Goal: Task Accomplishment & Management: Complete application form

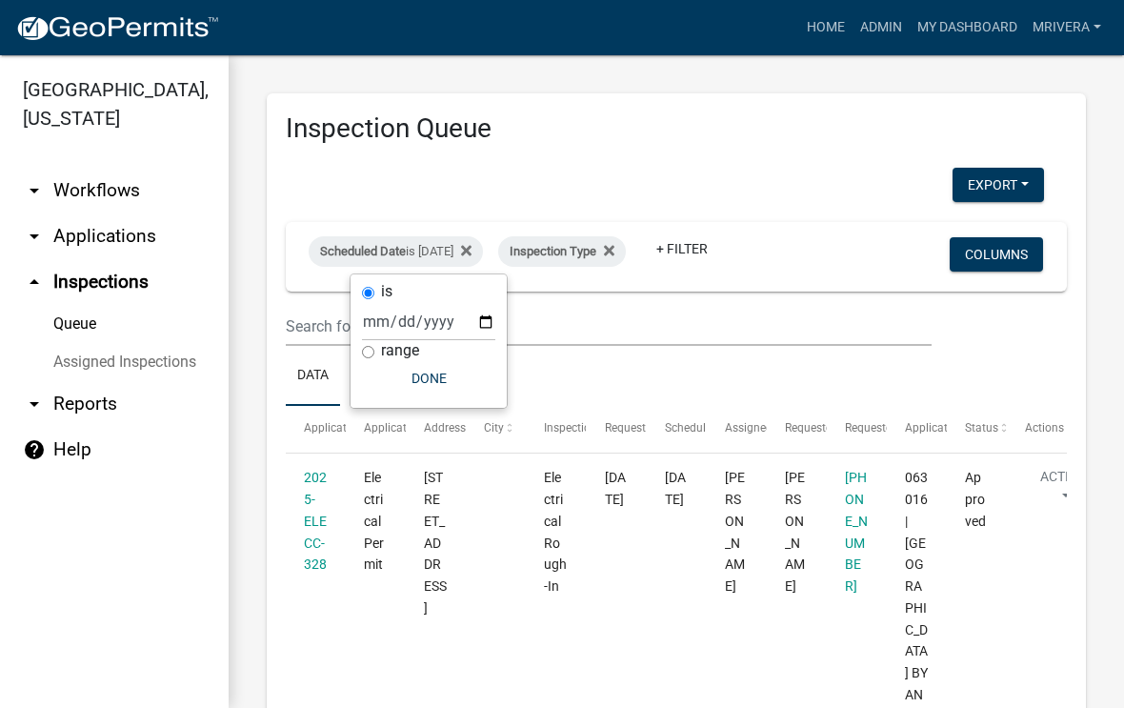
select select "1: 25"
click at [439, 295] on div "is" at bounding box center [428, 292] width 133 height 20
click at [441, 302] on input "[DATE]" at bounding box center [428, 321] width 133 height 39
type input "[DATE]"
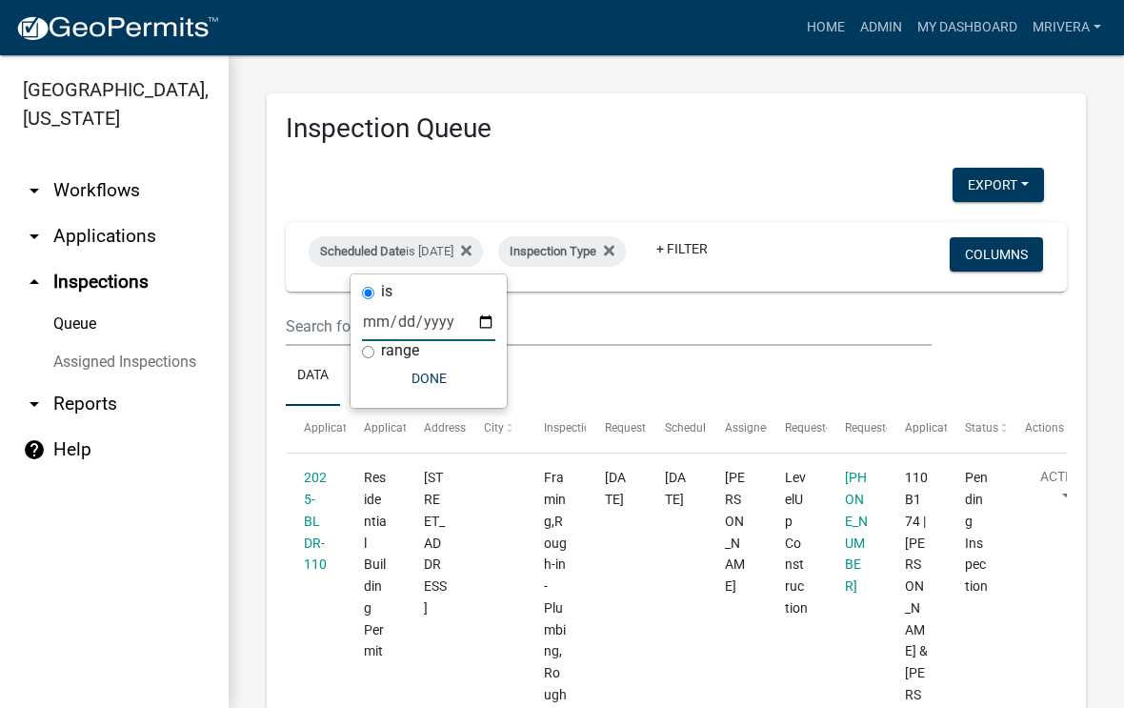
click at [637, 384] on ul "Data Map" at bounding box center [676, 376] width 781 height 60
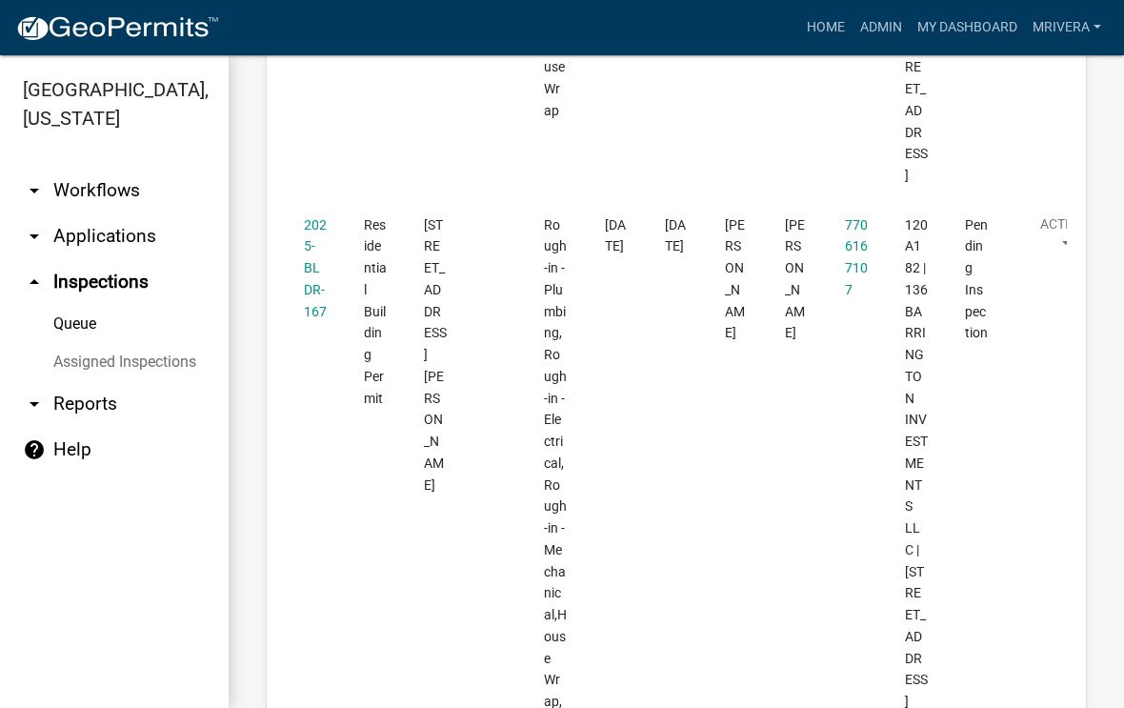
scroll to position [759, 0]
click at [322, 296] on link "2025-BLDR-167" at bounding box center [315, 266] width 23 height 102
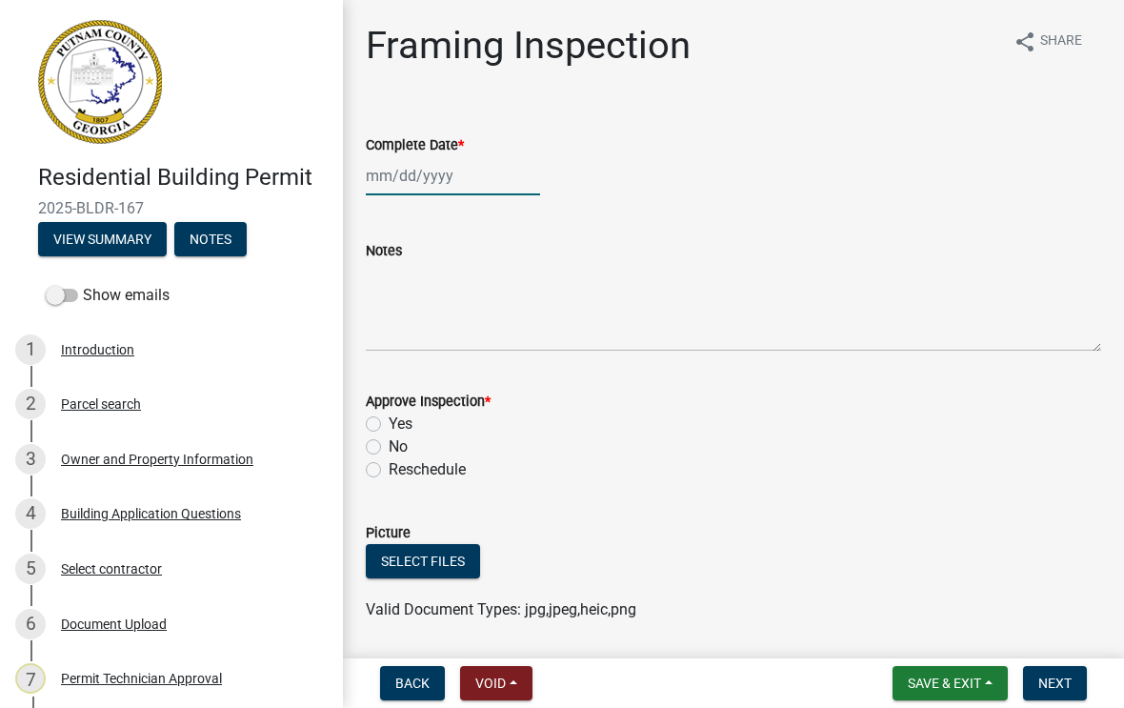
click at [427, 187] on div at bounding box center [453, 175] width 174 height 39
select select "9"
select select "2025"
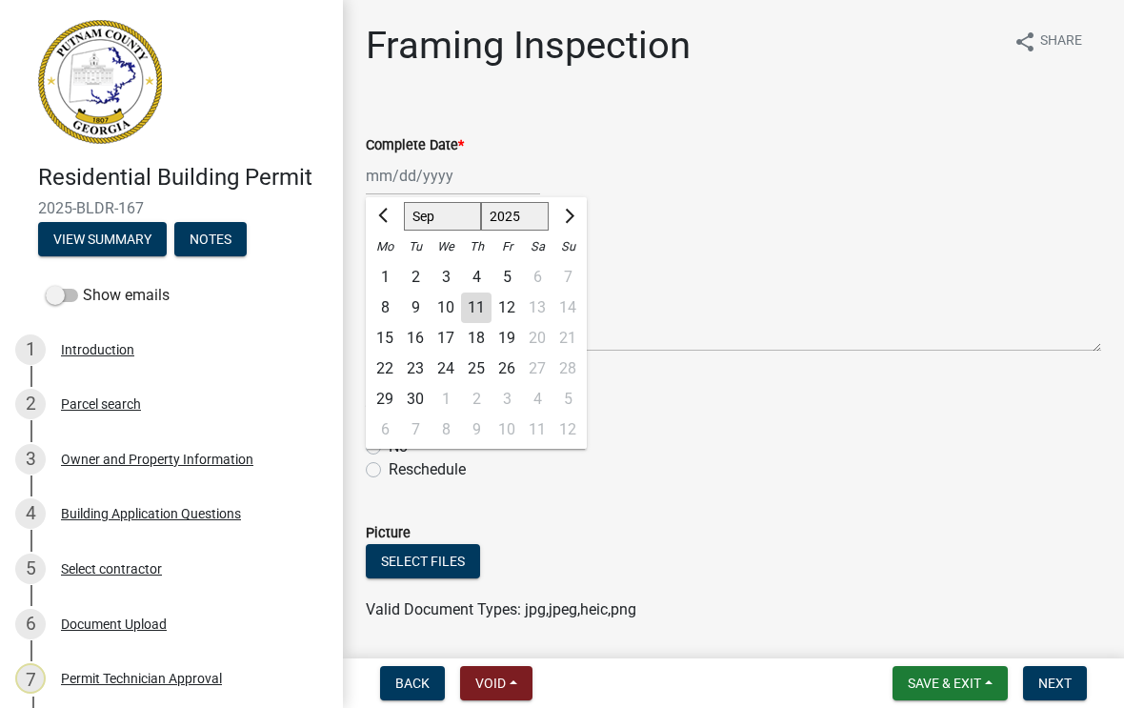
click at [475, 308] on div "11" at bounding box center [476, 307] width 30 height 30
type input "[DATE]"
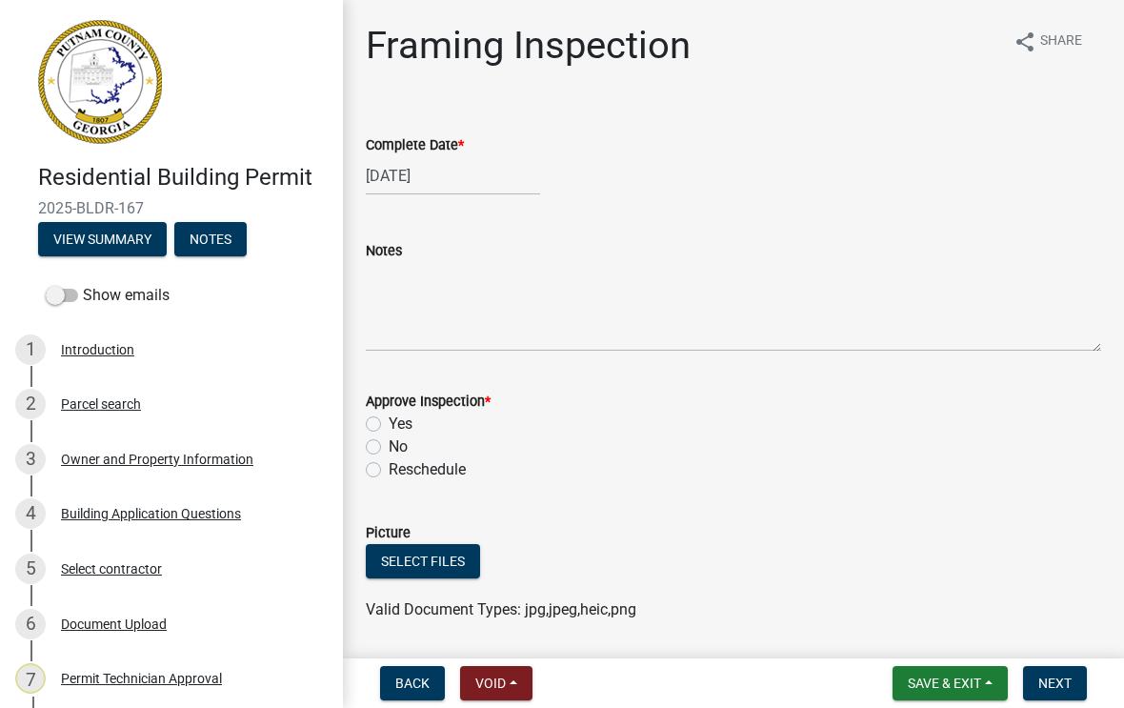
click at [389, 418] on label "Yes" at bounding box center [401, 423] width 24 height 23
click at [389, 418] on input "Yes" at bounding box center [395, 418] width 12 height 12
radio input "true"
click at [1051, 689] on span "Next" at bounding box center [1054, 682] width 33 height 15
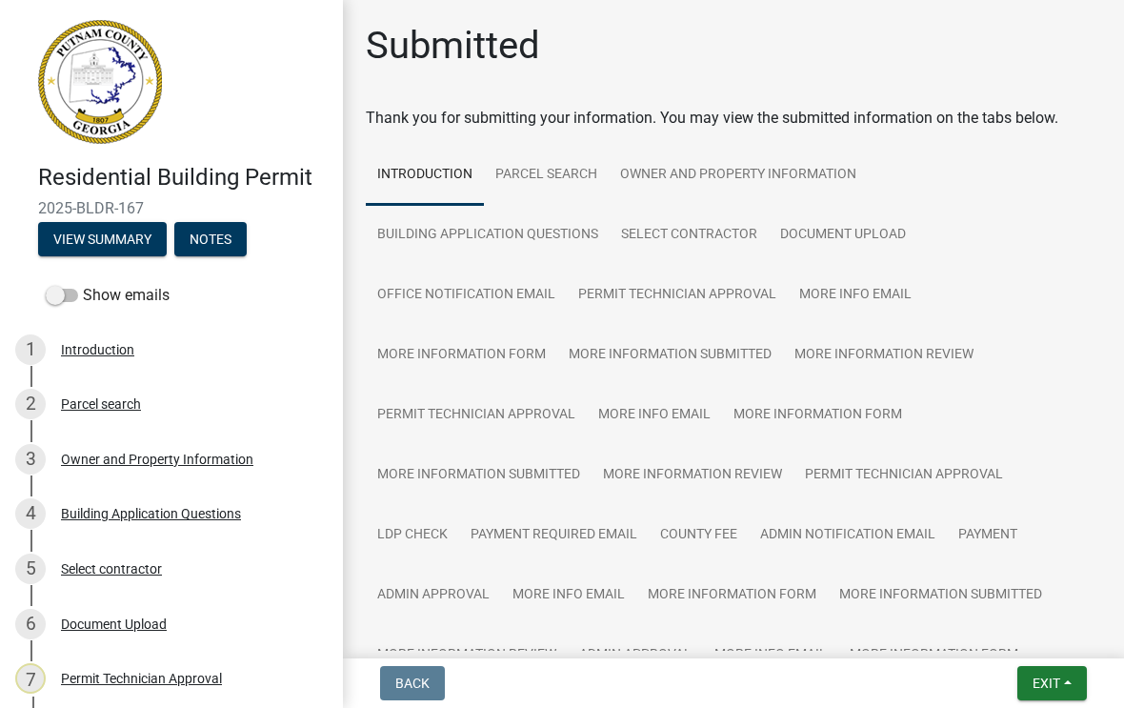
click at [1056, 676] on span "Exit" at bounding box center [1046, 682] width 28 height 15
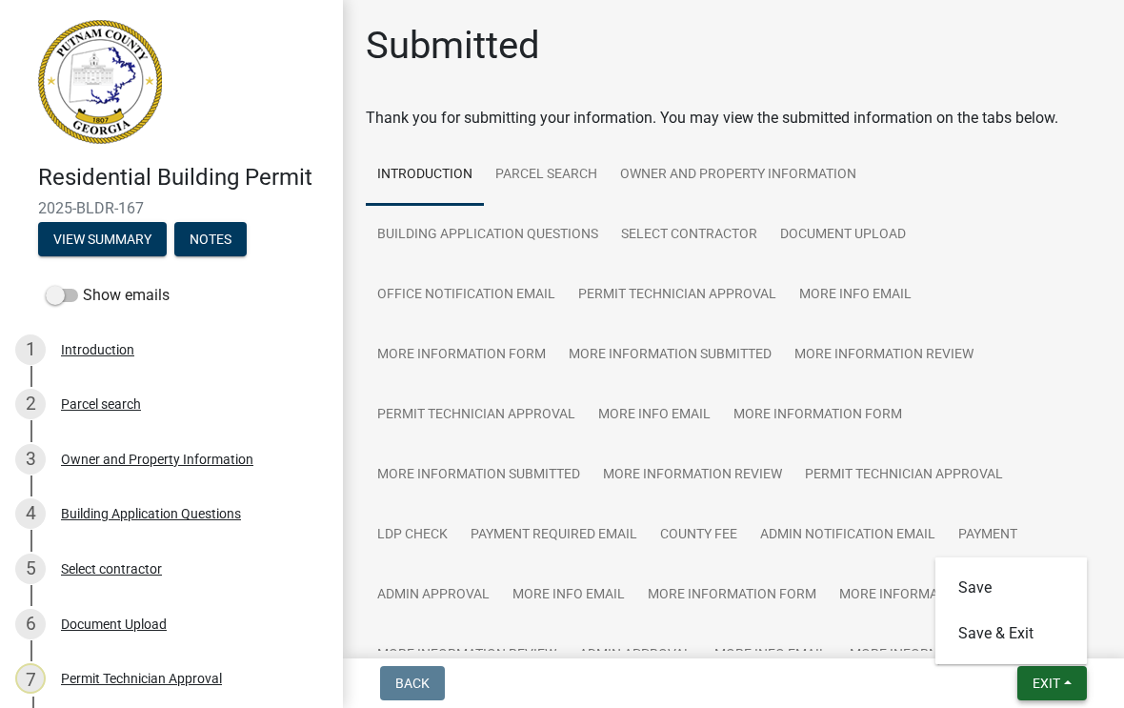
click at [1025, 632] on button "Save & Exit" at bounding box center [1011, 633] width 152 height 46
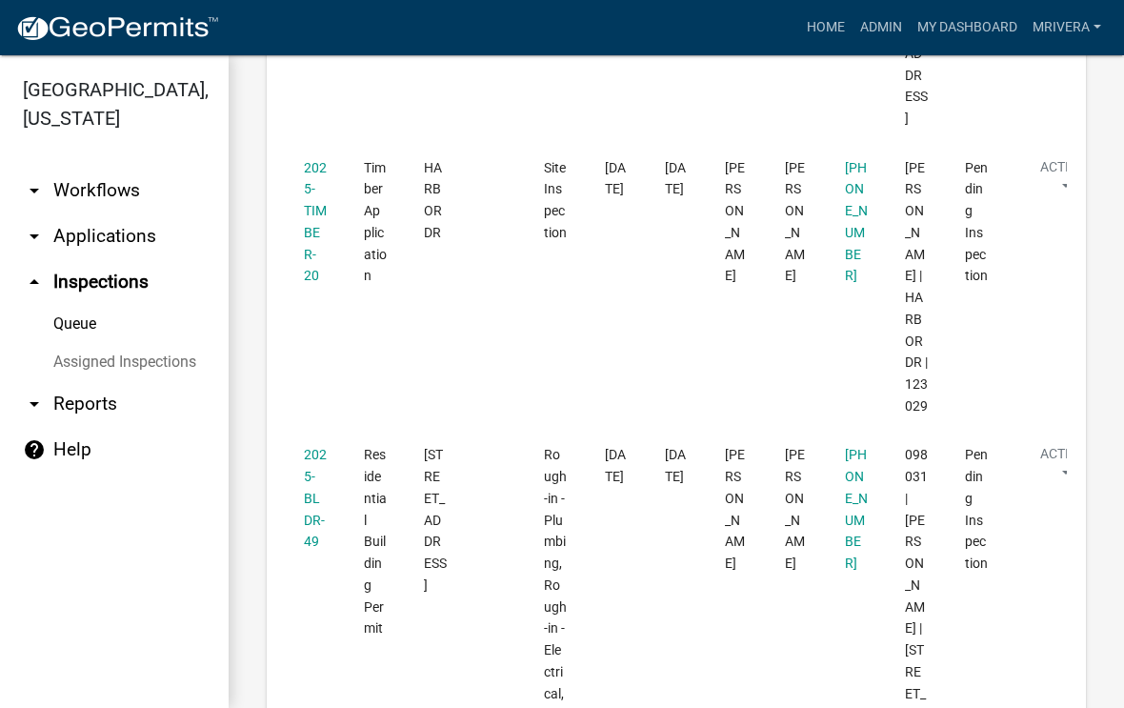
scroll to position [1867, 0]
click at [310, 446] on link "2025-BLDR-49" at bounding box center [315, 497] width 23 height 102
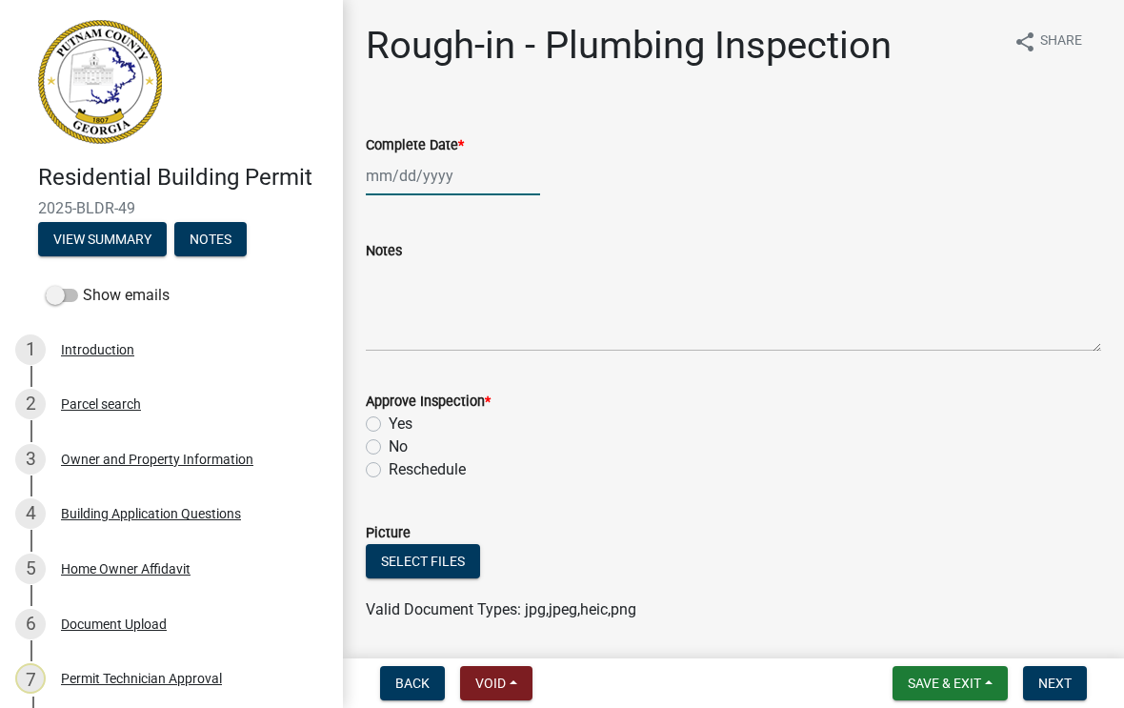
click at [435, 181] on div at bounding box center [453, 175] width 174 height 39
select select "9"
select select "2025"
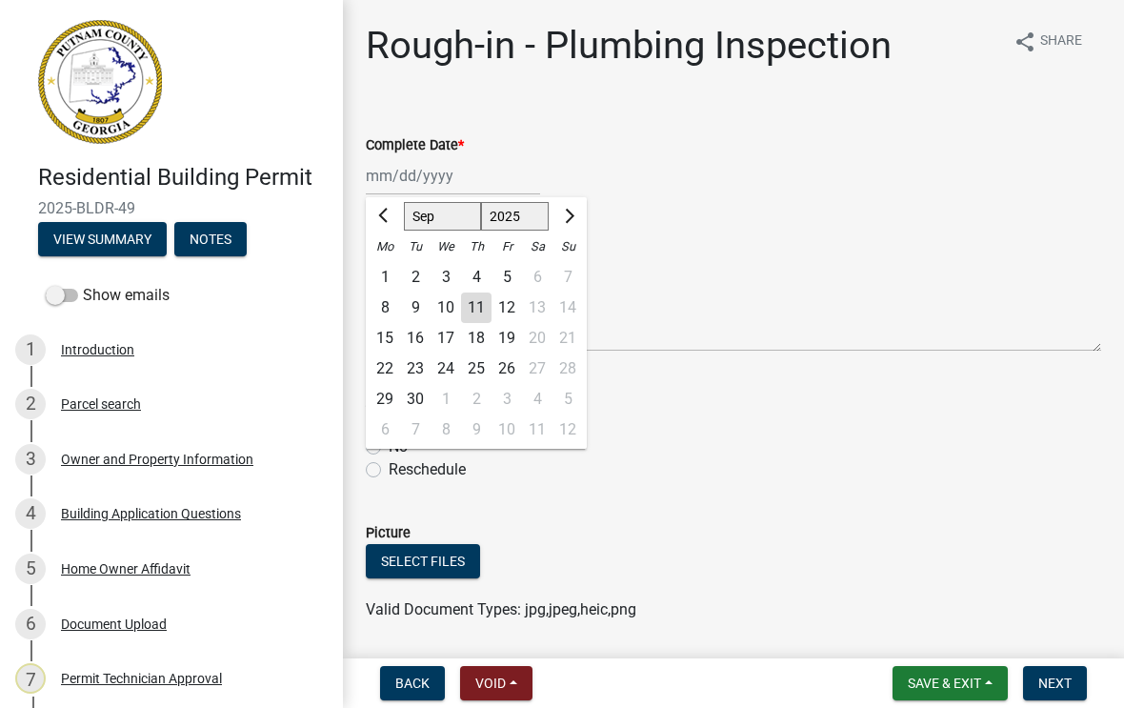
click at [473, 309] on div "11" at bounding box center [476, 307] width 30 height 30
type input "[DATE]"
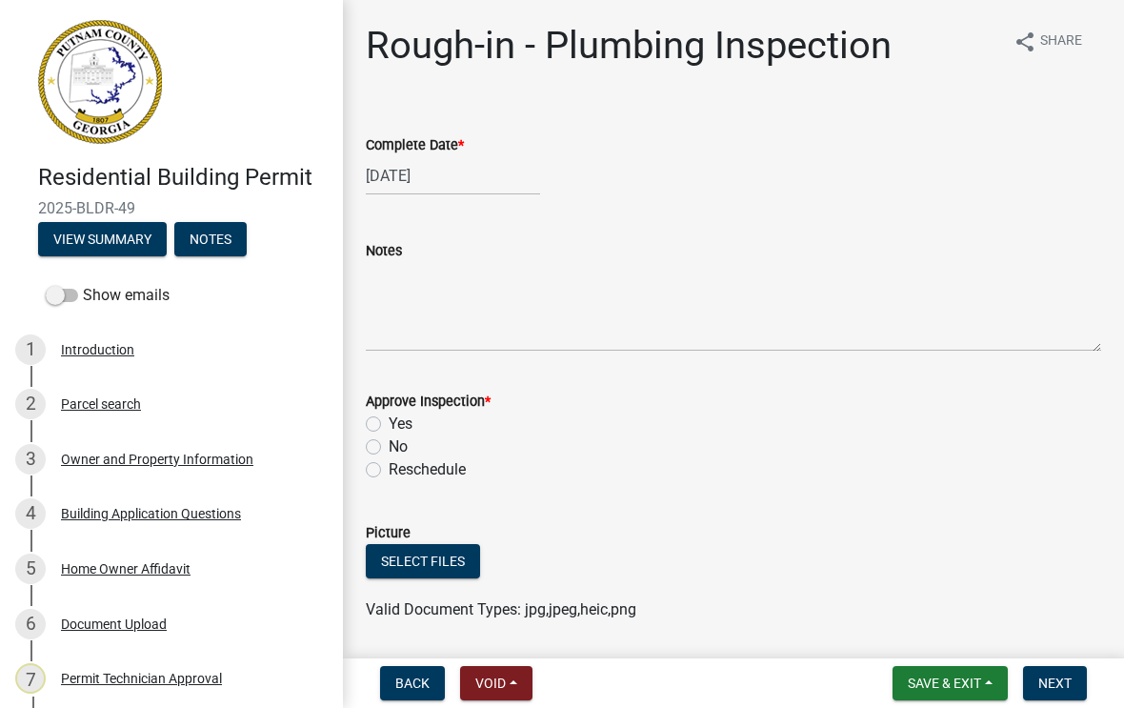
click at [389, 427] on label "Yes" at bounding box center [401, 423] width 24 height 23
click at [389, 425] on input "Yes" at bounding box center [395, 418] width 12 height 12
radio input "true"
click at [1071, 689] on button "Next" at bounding box center [1055, 683] width 64 height 34
click at [433, 193] on div at bounding box center [453, 175] width 174 height 39
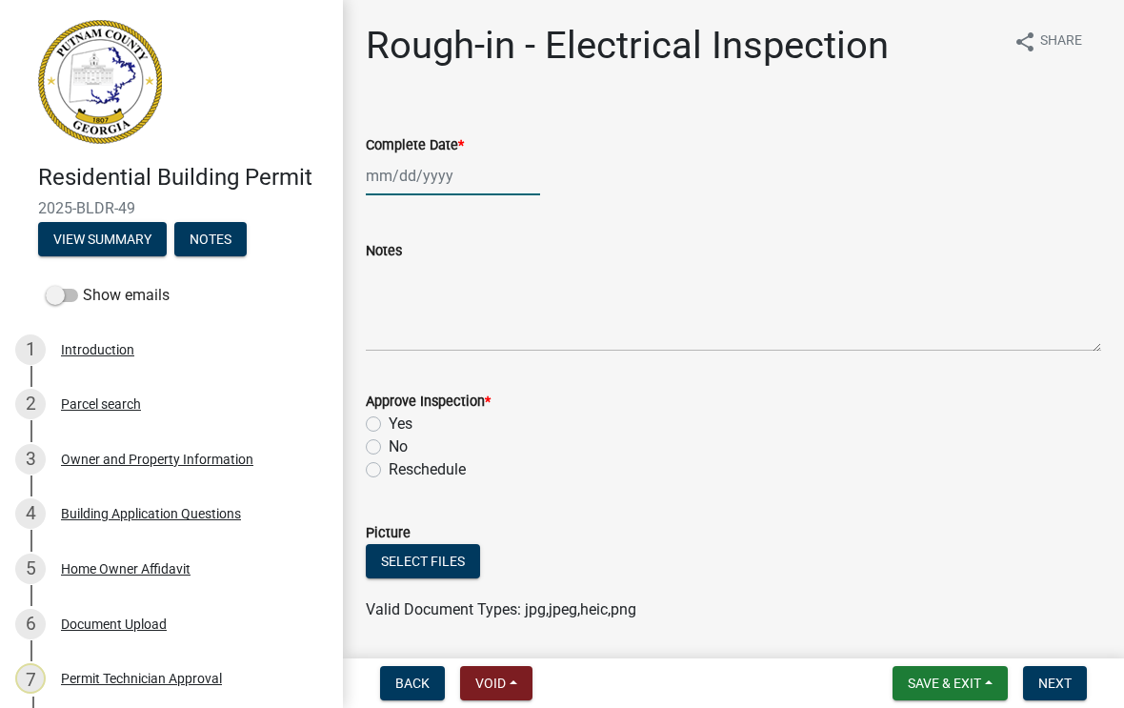
select select "9"
select select "2025"
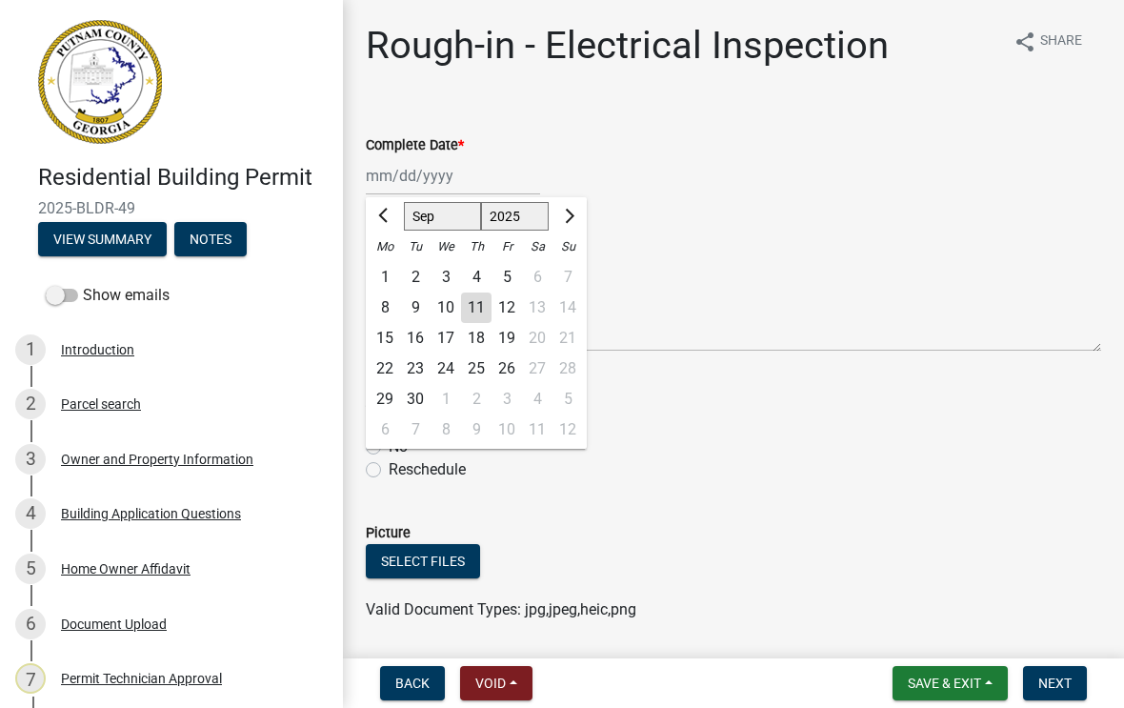
click at [481, 316] on div "11" at bounding box center [476, 307] width 30 height 30
type input "[DATE]"
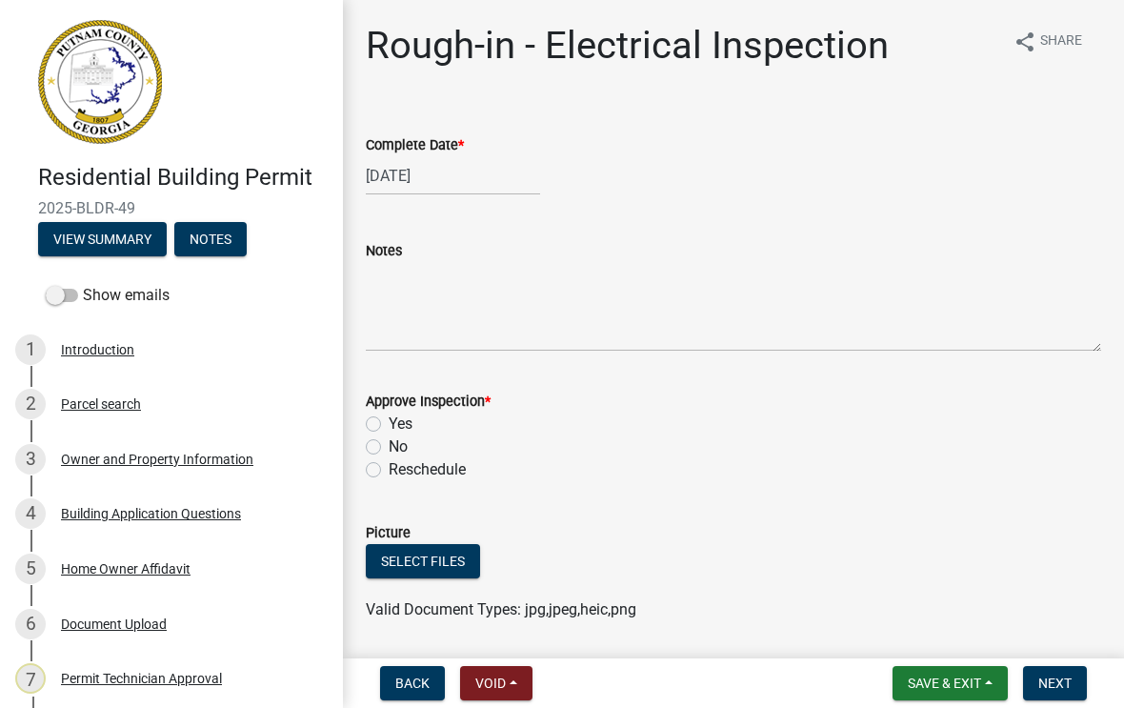
click at [389, 425] on label "Yes" at bounding box center [401, 423] width 24 height 23
click at [389, 425] on input "Yes" at bounding box center [395, 418] width 12 height 12
radio input "true"
click at [1071, 680] on button "Next" at bounding box center [1055, 683] width 64 height 34
click at [439, 179] on div at bounding box center [453, 175] width 174 height 39
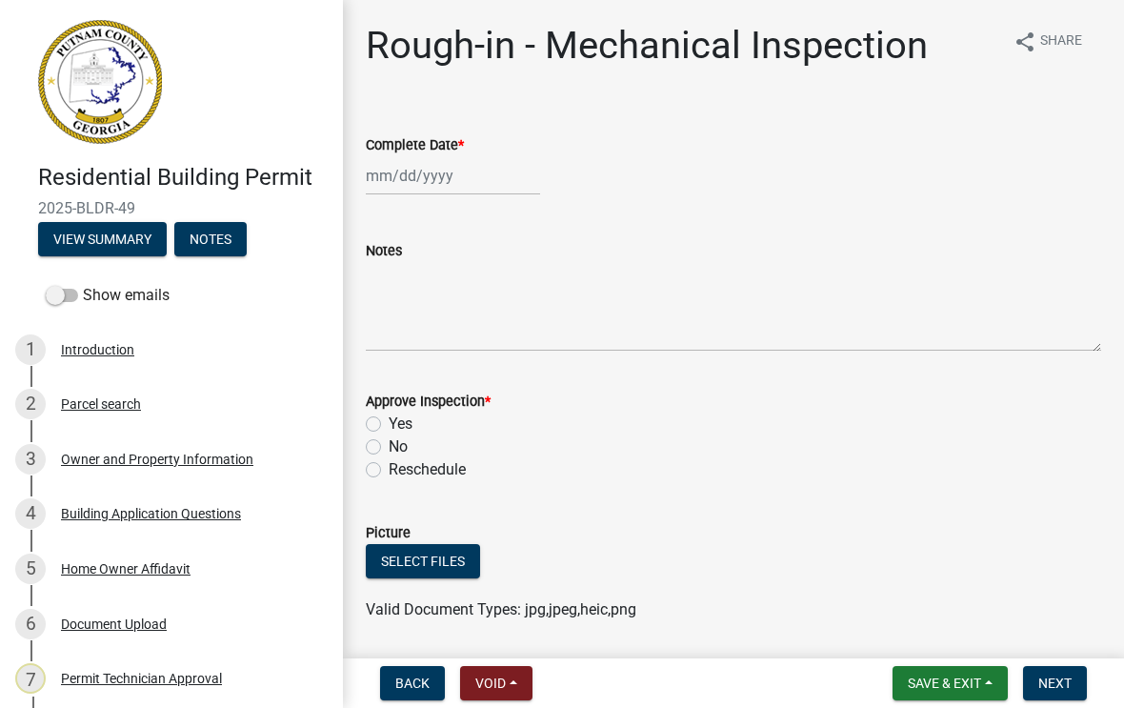
select select "9"
select select "2025"
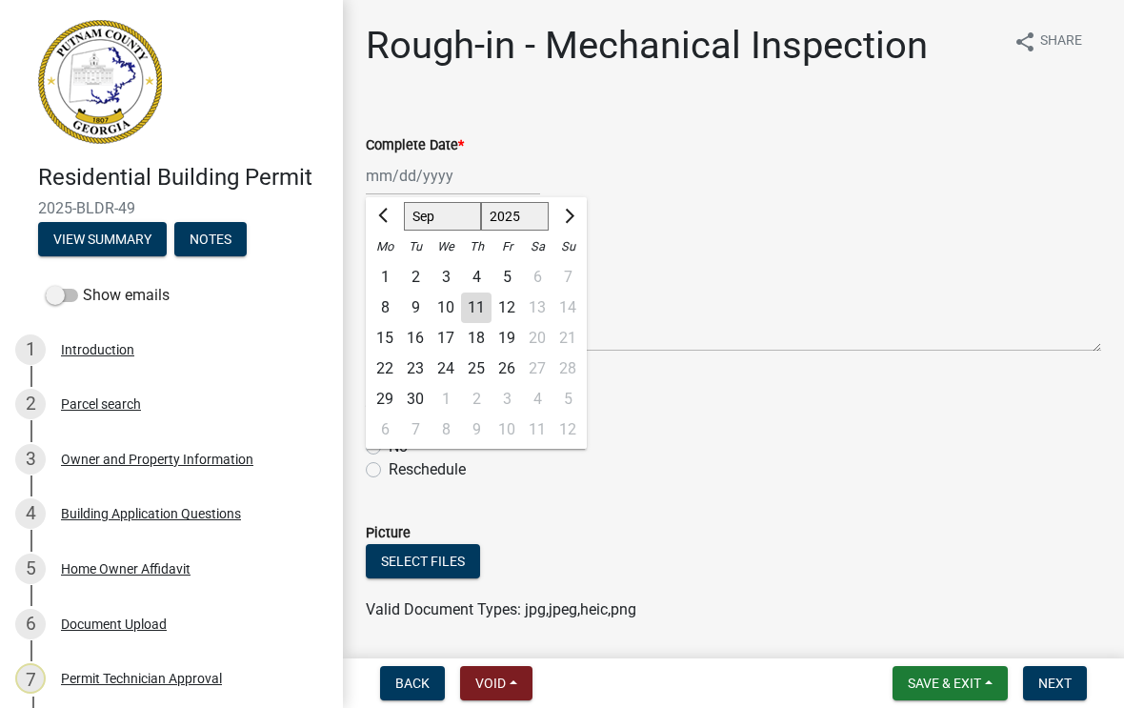
click at [478, 305] on div "11" at bounding box center [476, 307] width 30 height 30
type input "[DATE]"
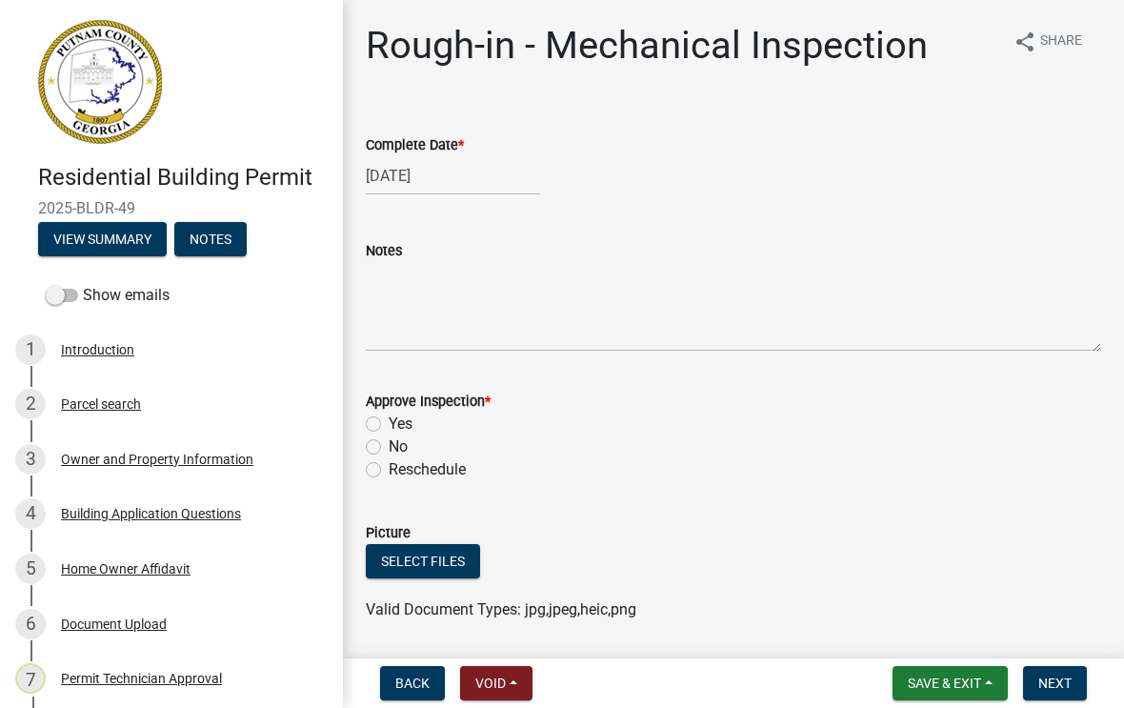
click at [389, 420] on label "Yes" at bounding box center [401, 423] width 24 height 23
click at [389, 420] on input "Yes" at bounding box center [395, 418] width 12 height 12
radio input "true"
click at [1067, 683] on span "Next" at bounding box center [1054, 682] width 33 height 15
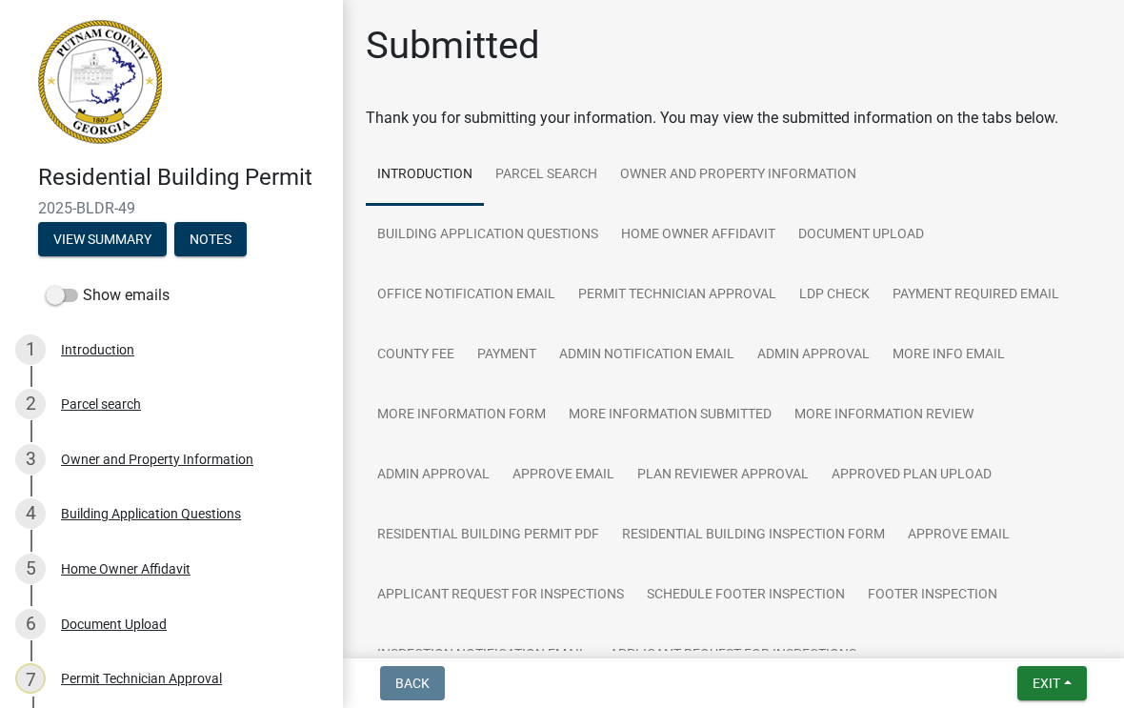
click at [1056, 667] on button "Exit" at bounding box center [1052, 683] width 70 height 34
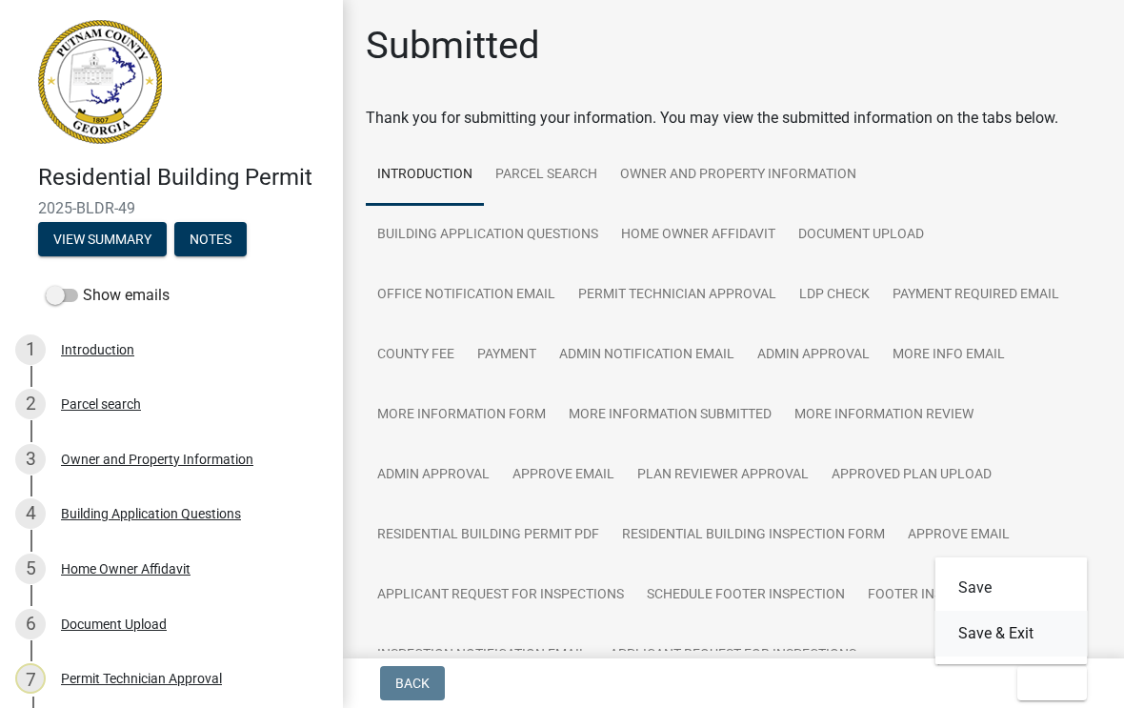
click at [1031, 648] on button "Save & Exit" at bounding box center [1011, 633] width 152 height 46
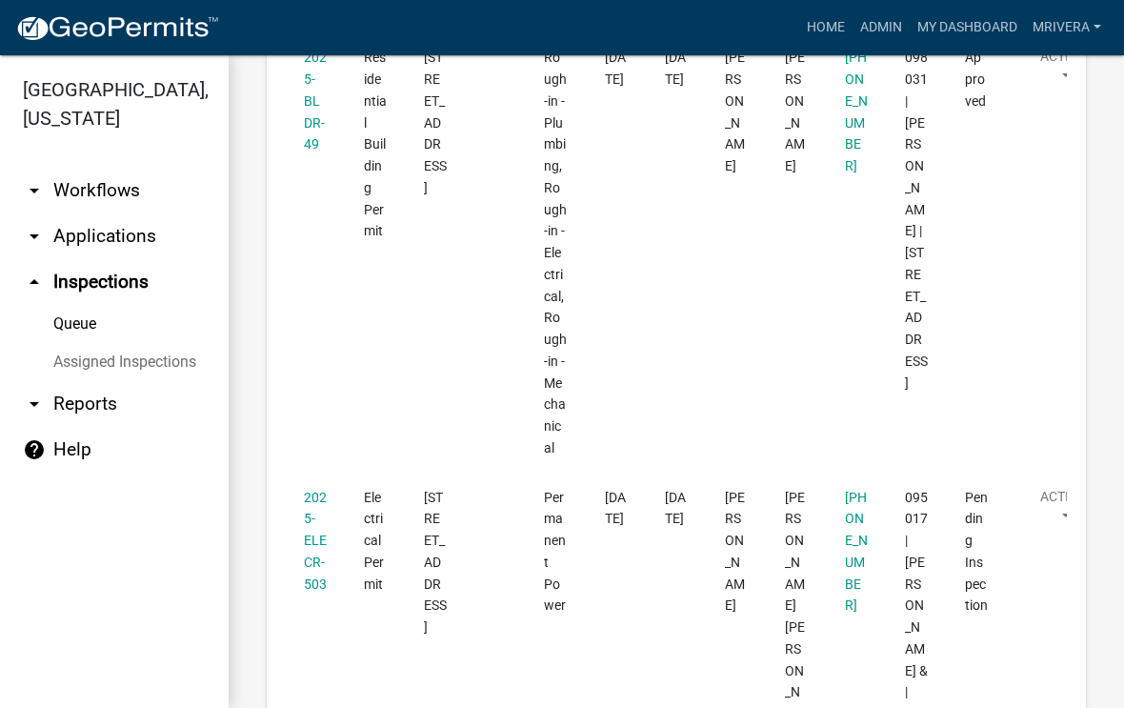
scroll to position [2265, 0]
click at [315, 488] on link "2025-ELECR-503" at bounding box center [315, 539] width 23 height 102
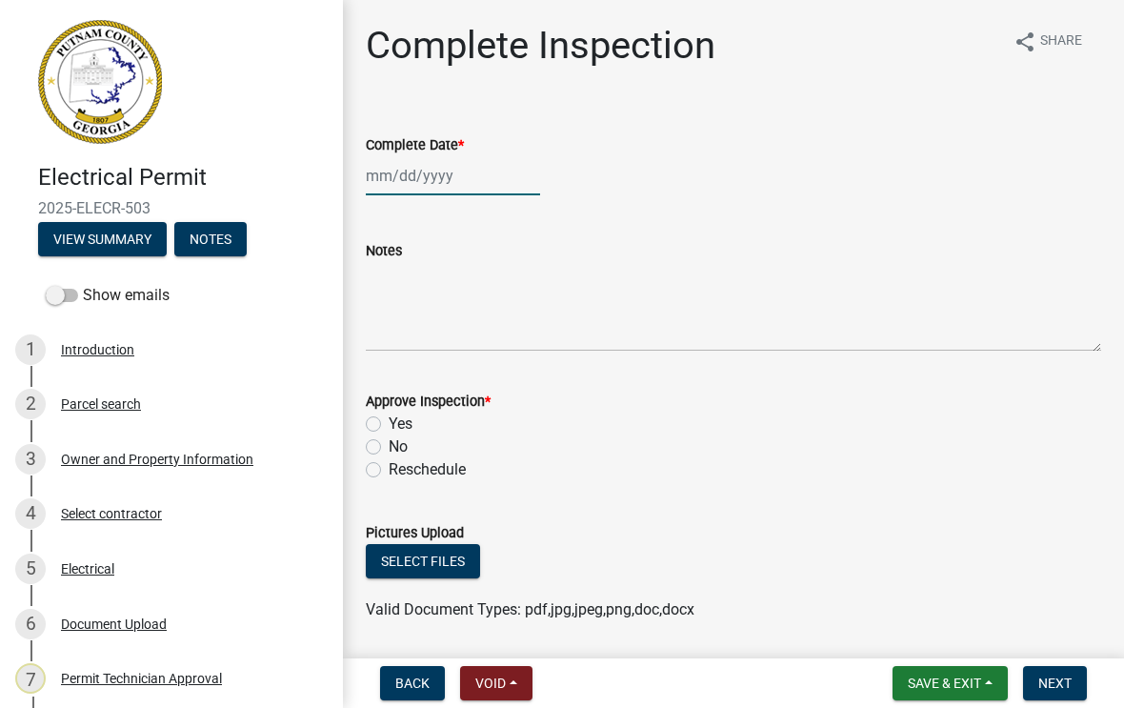
click at [426, 173] on div at bounding box center [453, 175] width 174 height 39
select select "9"
select select "2025"
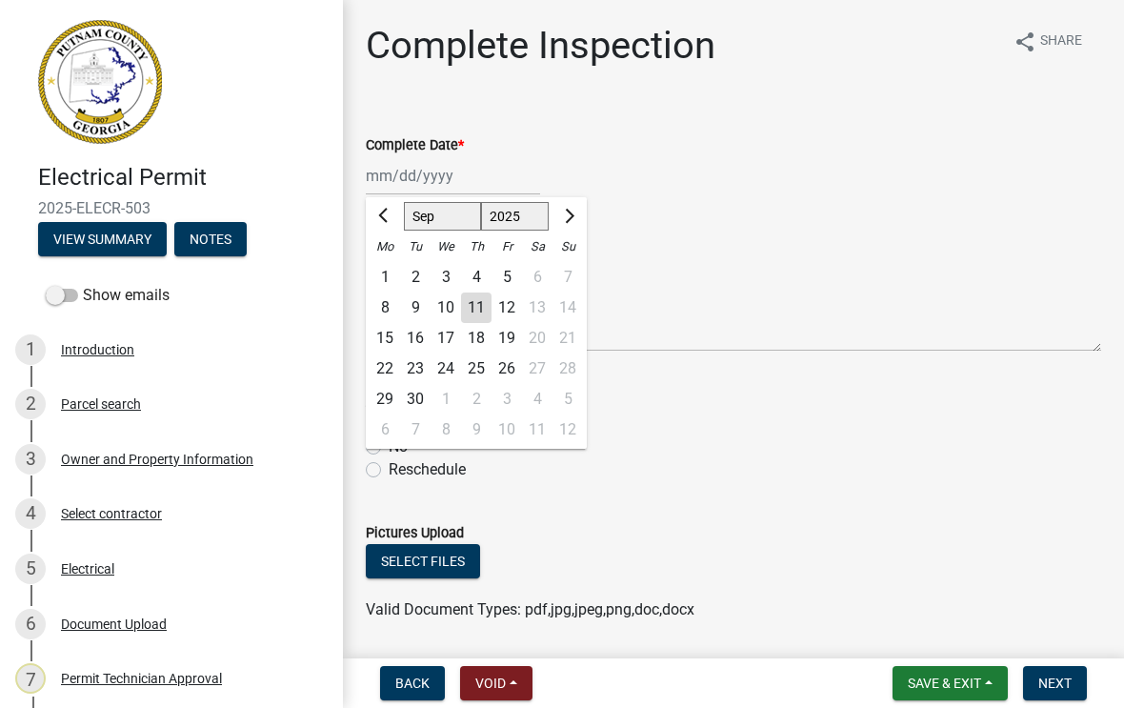
click at [486, 308] on div "11" at bounding box center [476, 307] width 30 height 30
type input "[DATE]"
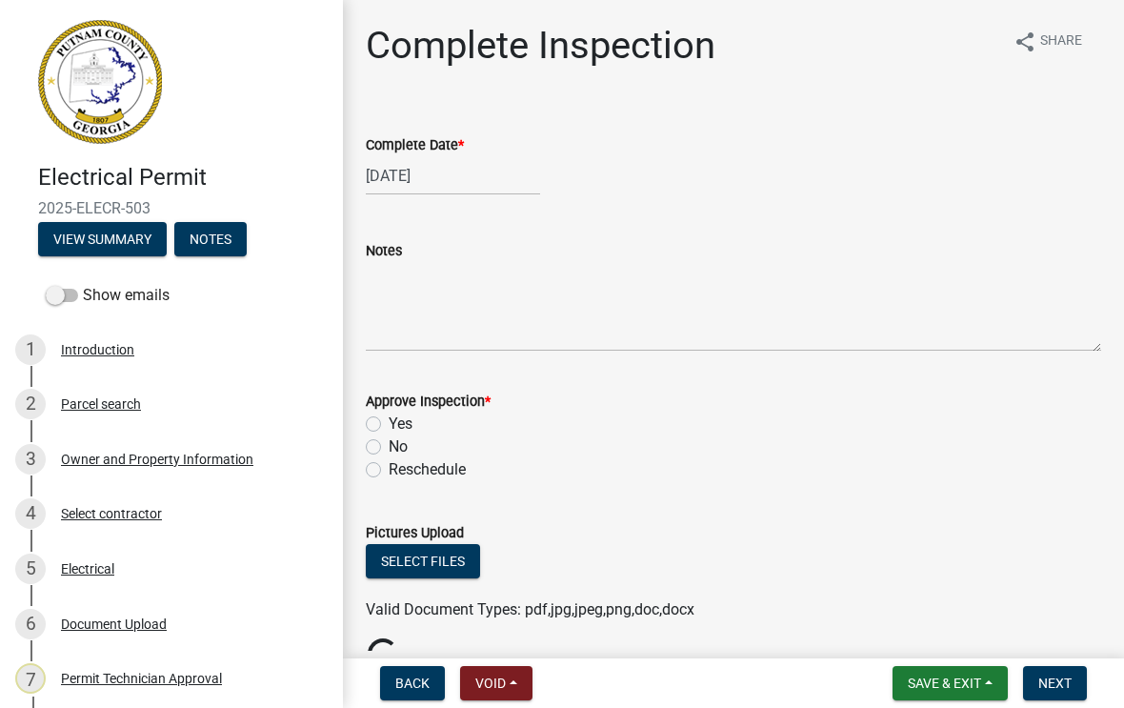
click at [389, 430] on label "Yes" at bounding box center [401, 423] width 24 height 23
click at [389, 425] on input "Yes" at bounding box center [395, 418] width 12 height 12
radio input "true"
click at [1074, 673] on button "Next" at bounding box center [1055, 683] width 64 height 34
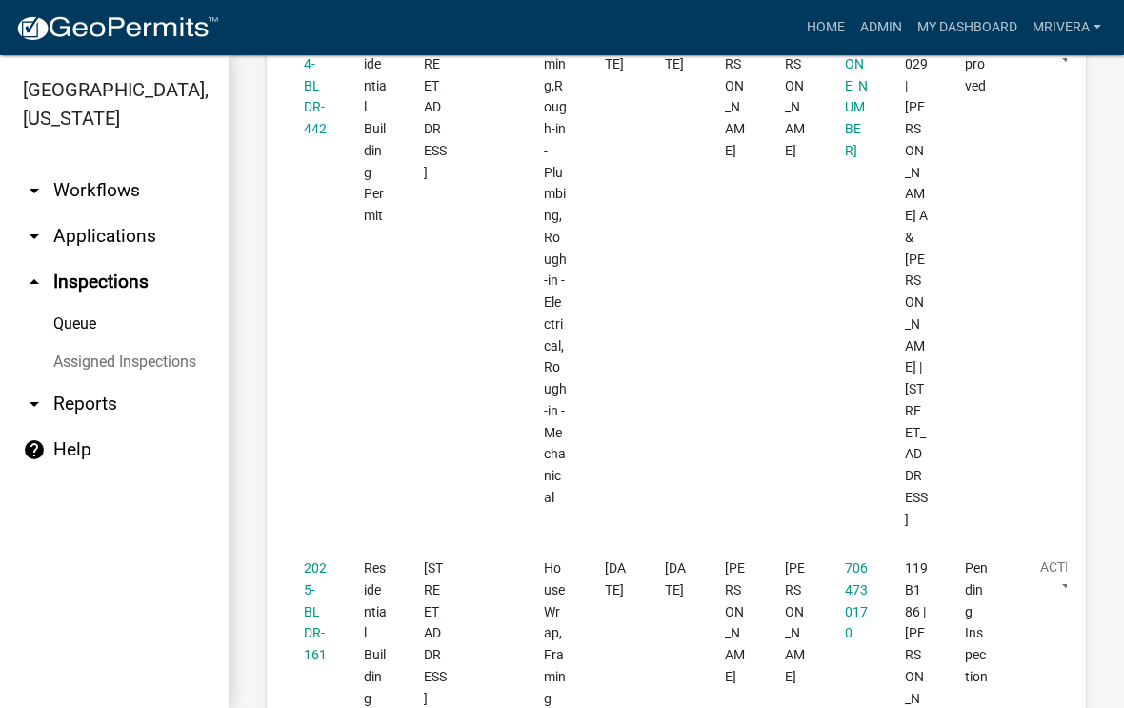
scroll to position [3374, 0]
click at [317, 559] on link "2025-BLDR-161" at bounding box center [315, 610] width 23 height 102
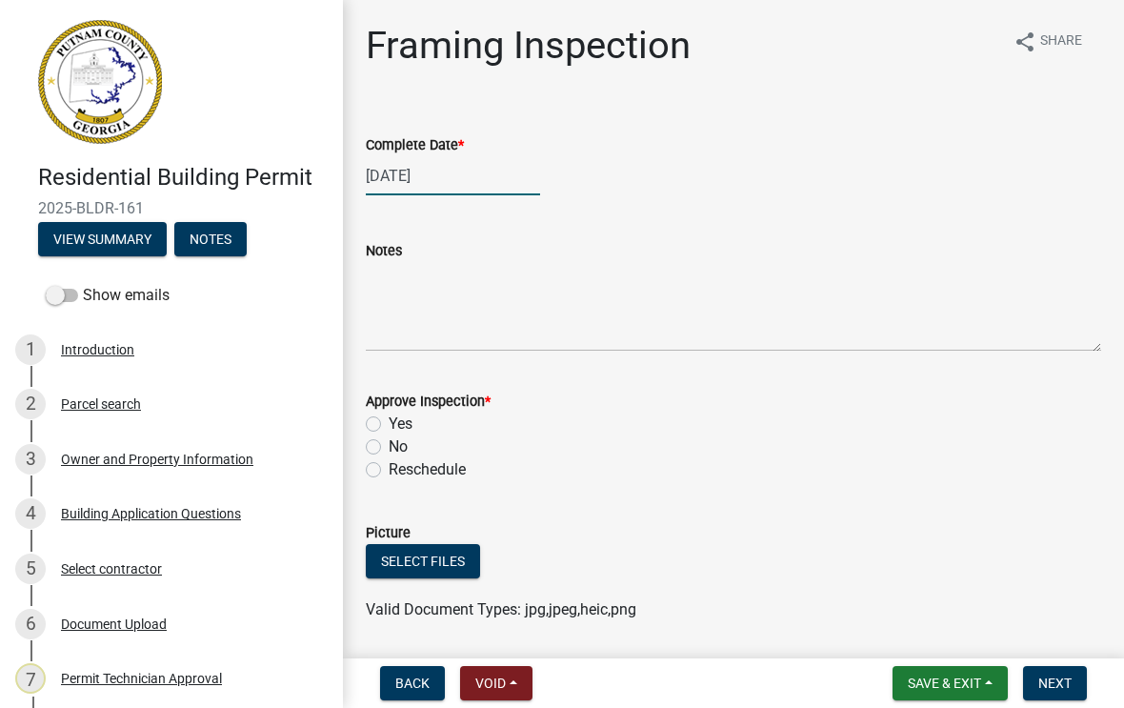
click at [431, 182] on div "[DATE]" at bounding box center [453, 175] width 174 height 39
select select "9"
select select "2025"
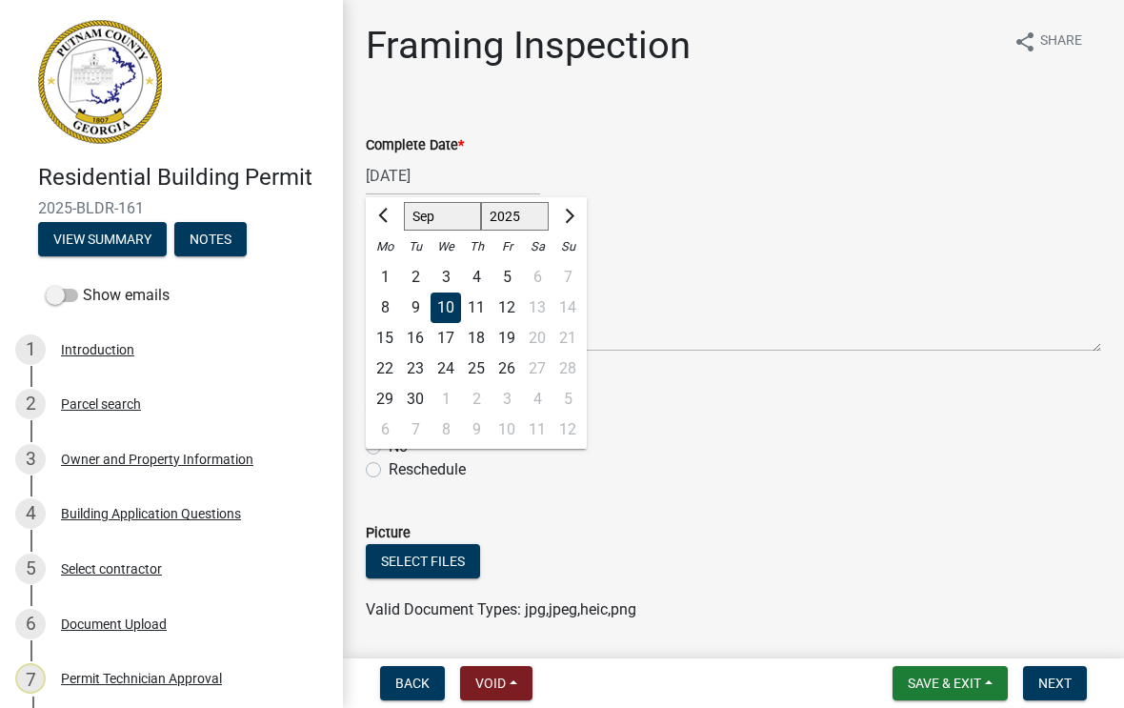
click at [451, 324] on div "17" at bounding box center [445, 338] width 30 height 30
type input "[DATE]"
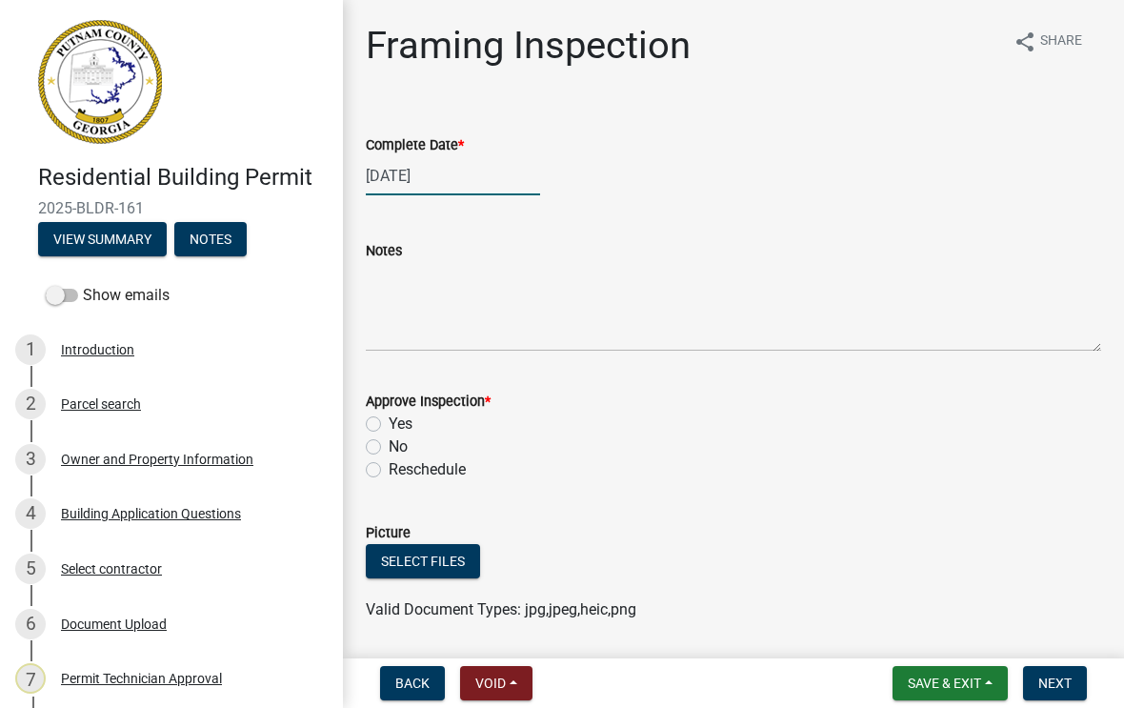
click at [432, 168] on div "[DATE]" at bounding box center [453, 175] width 174 height 39
select select "9"
select select "2025"
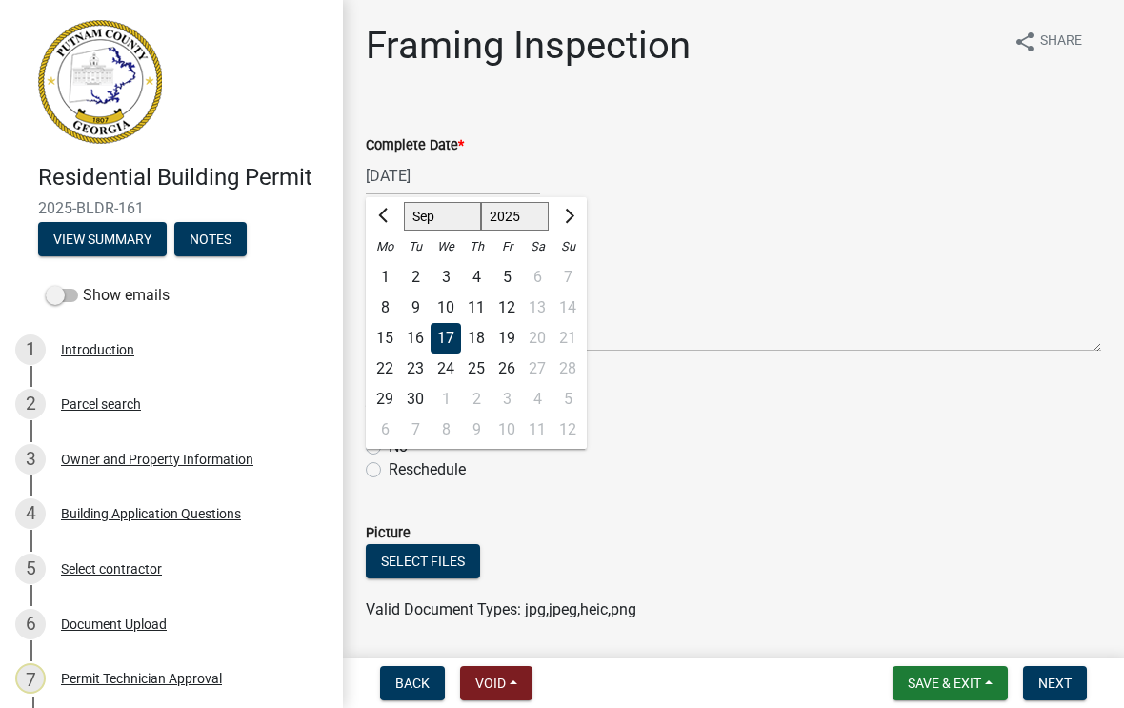
click at [450, 308] on div "10" at bounding box center [445, 307] width 30 height 30
type input "[DATE]"
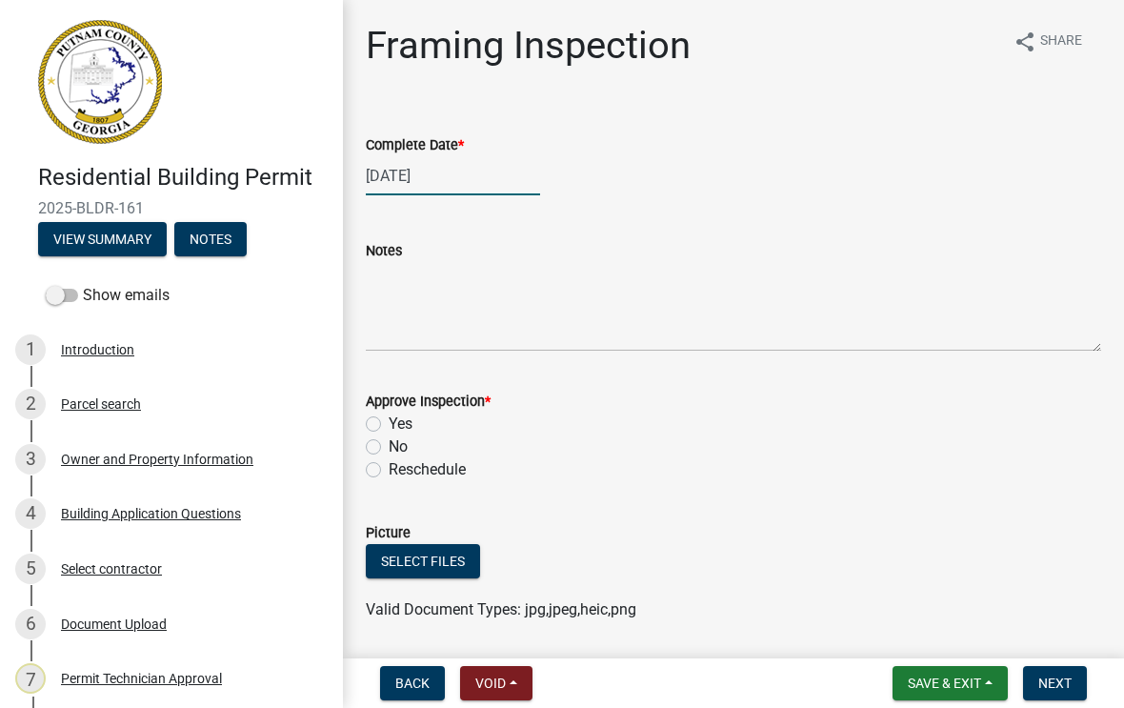
click at [409, 180] on div "[DATE]" at bounding box center [453, 175] width 174 height 39
select select "9"
select select "2025"
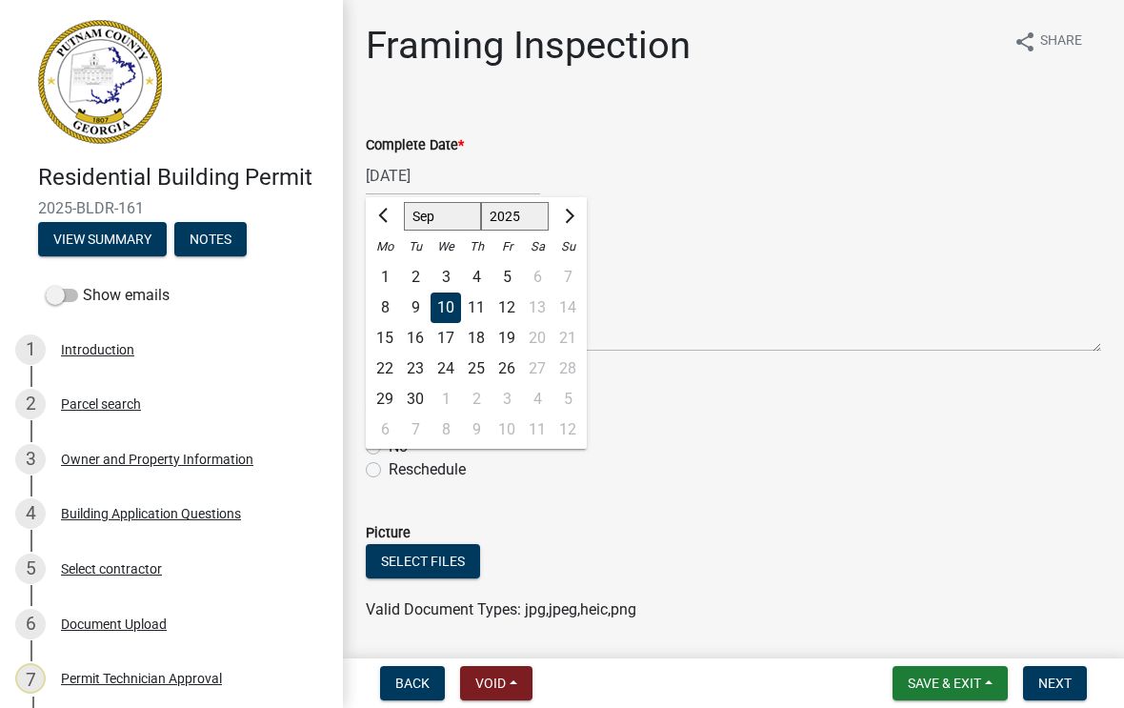
click at [479, 310] on div "11" at bounding box center [476, 307] width 30 height 30
type input "[DATE]"
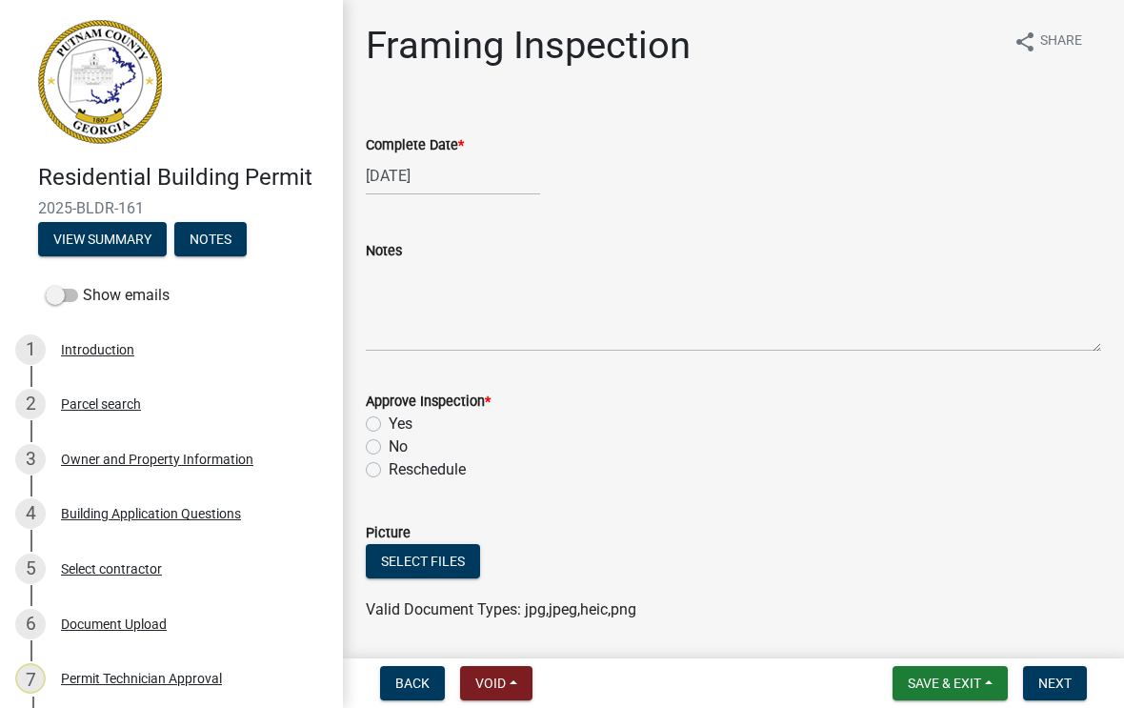
click at [389, 425] on label "Yes" at bounding box center [401, 423] width 24 height 23
click at [389, 425] on input "Yes" at bounding box center [395, 418] width 12 height 12
radio input "true"
click at [1051, 687] on span "Next" at bounding box center [1054, 682] width 33 height 15
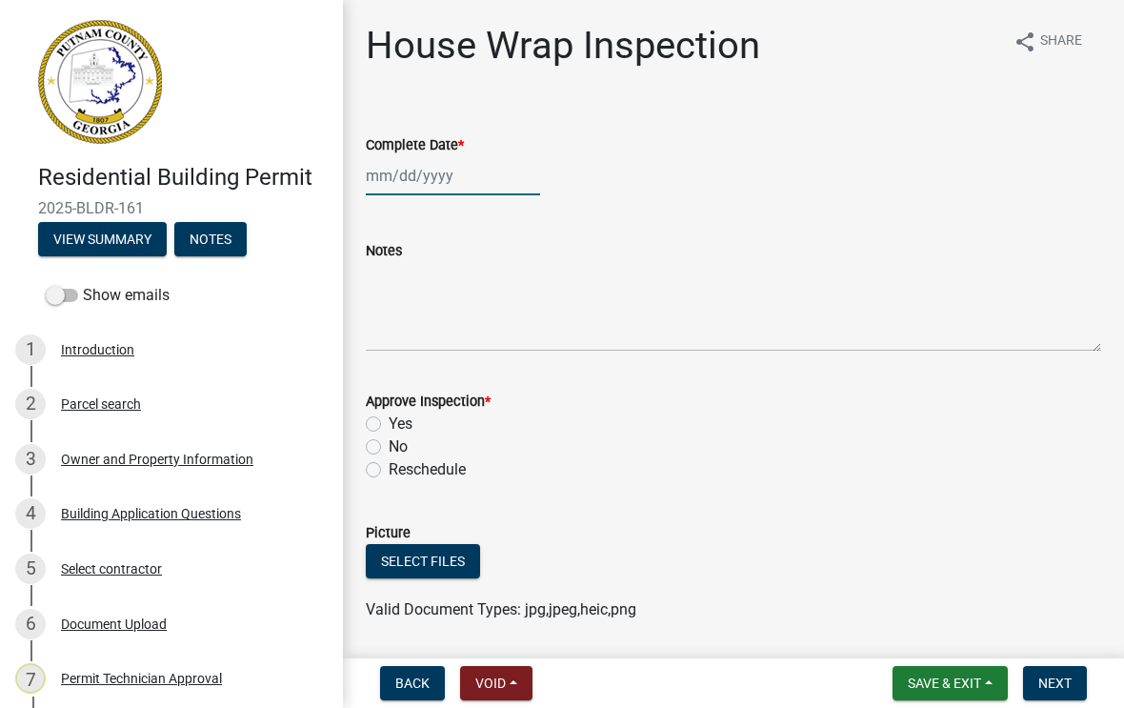
click at [440, 170] on div at bounding box center [453, 175] width 174 height 39
select select "9"
select select "2025"
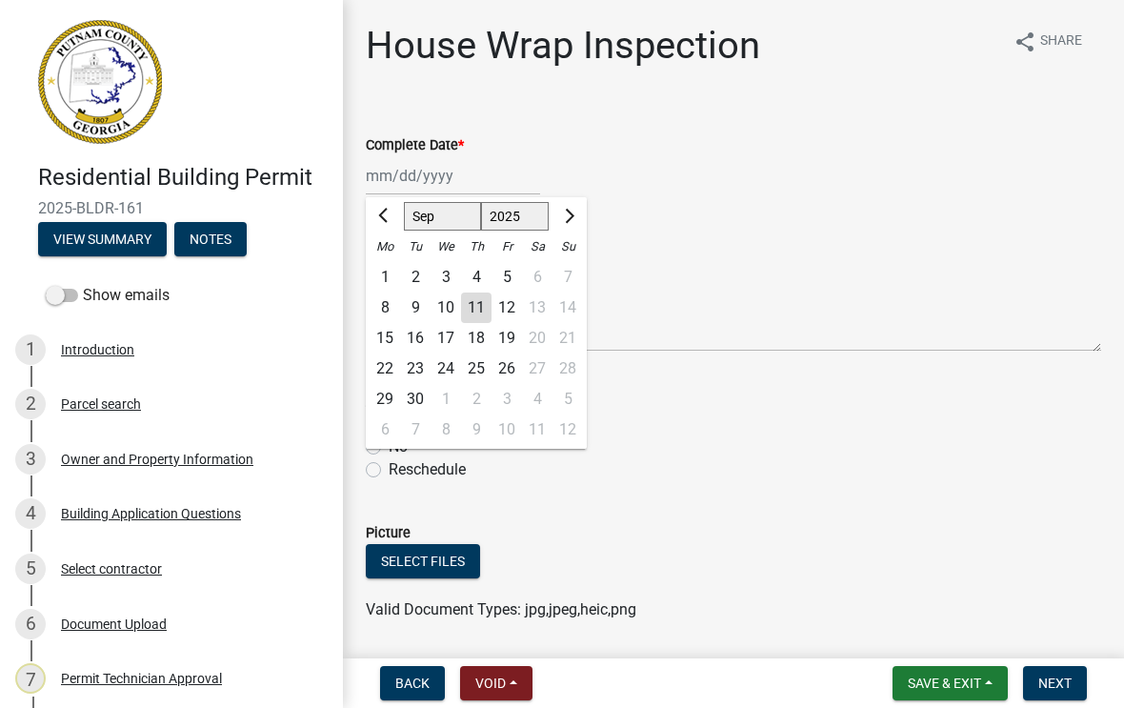
click at [476, 314] on div "11" at bounding box center [476, 307] width 30 height 30
type input "[DATE]"
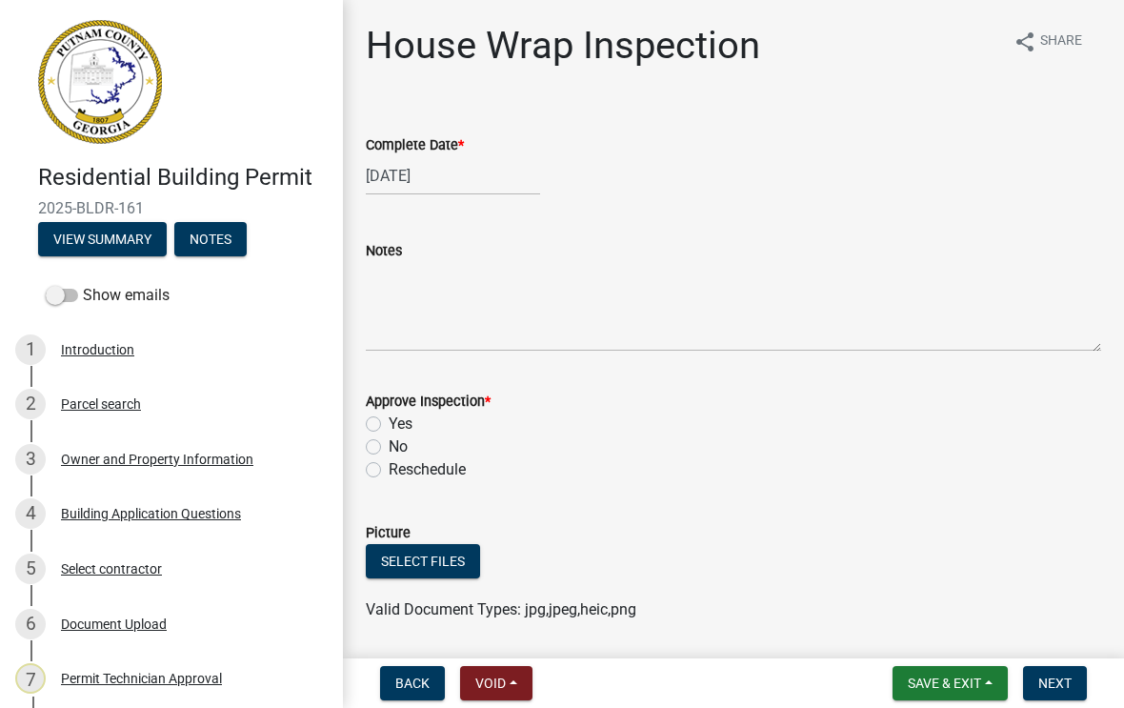
click at [389, 421] on label "Yes" at bounding box center [401, 423] width 24 height 23
click at [389, 421] on input "Yes" at bounding box center [395, 418] width 12 height 12
radio input "true"
click at [1051, 678] on span "Next" at bounding box center [1054, 682] width 33 height 15
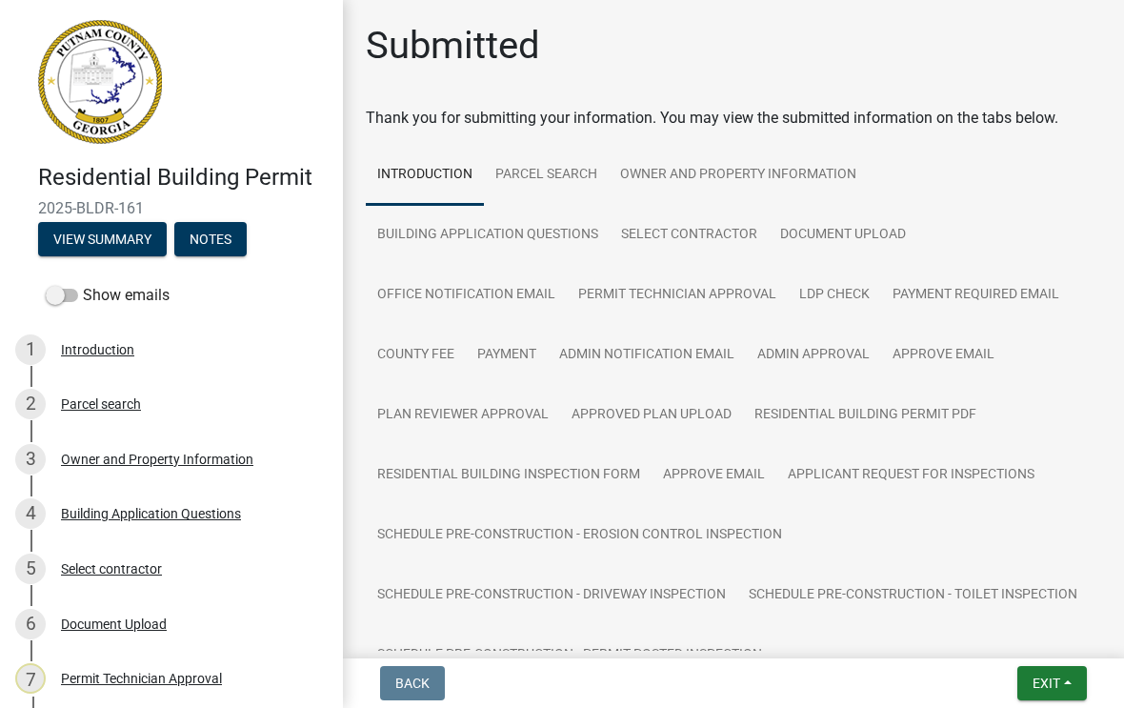
click at [1052, 670] on button "Exit" at bounding box center [1052, 683] width 70 height 34
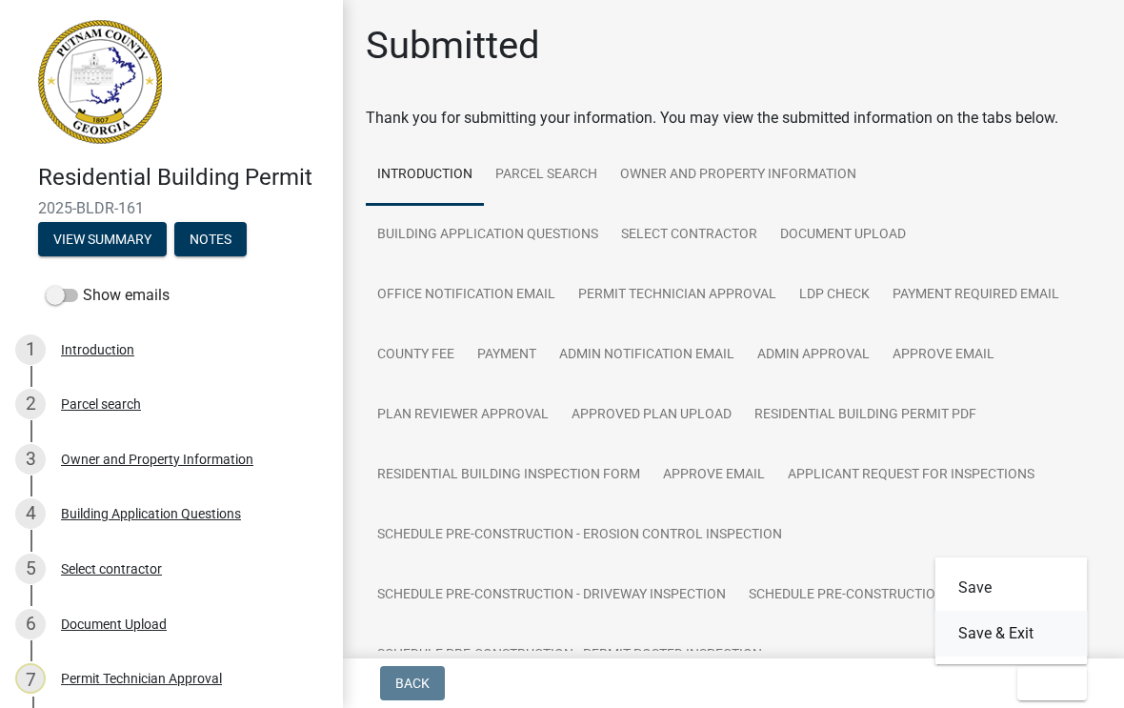
click at [1032, 624] on button "Save & Exit" at bounding box center [1011, 633] width 152 height 46
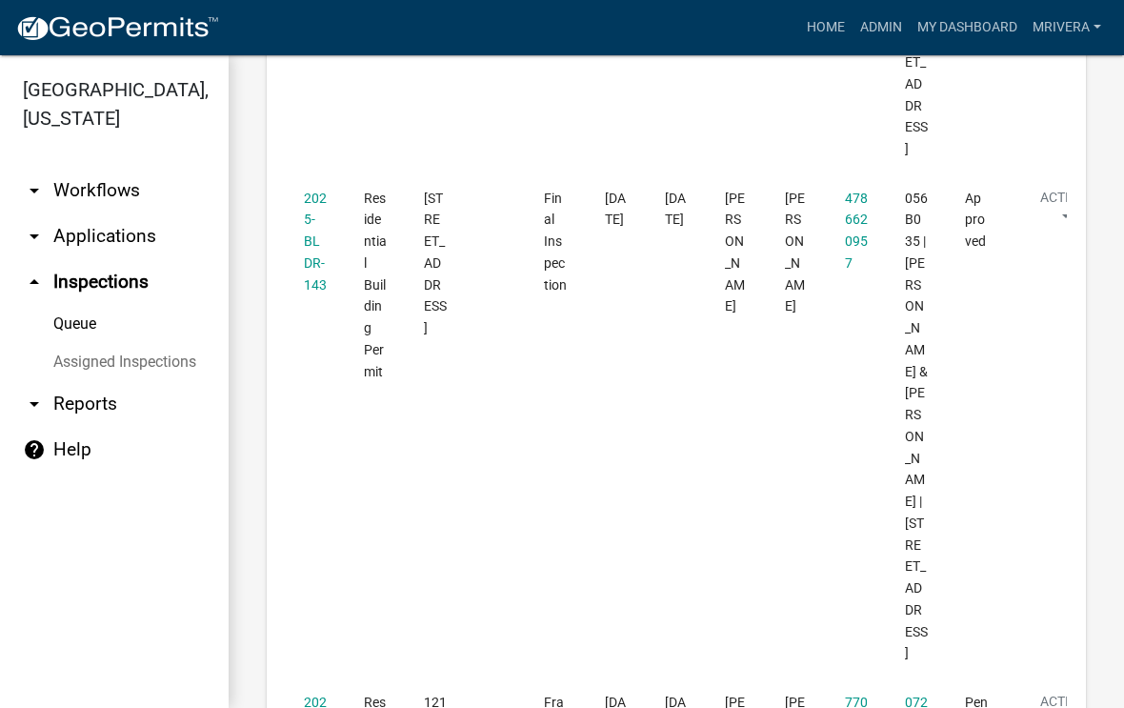
scroll to position [4144, 0]
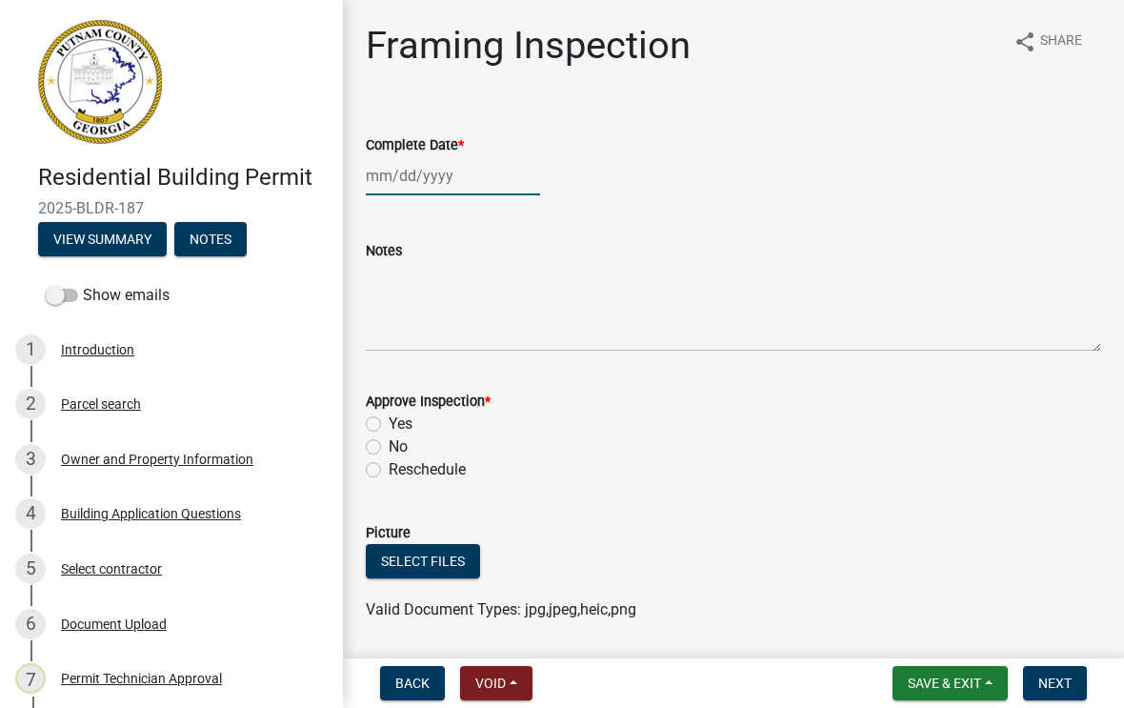
click at [440, 179] on div at bounding box center [453, 175] width 174 height 39
select select "9"
select select "2025"
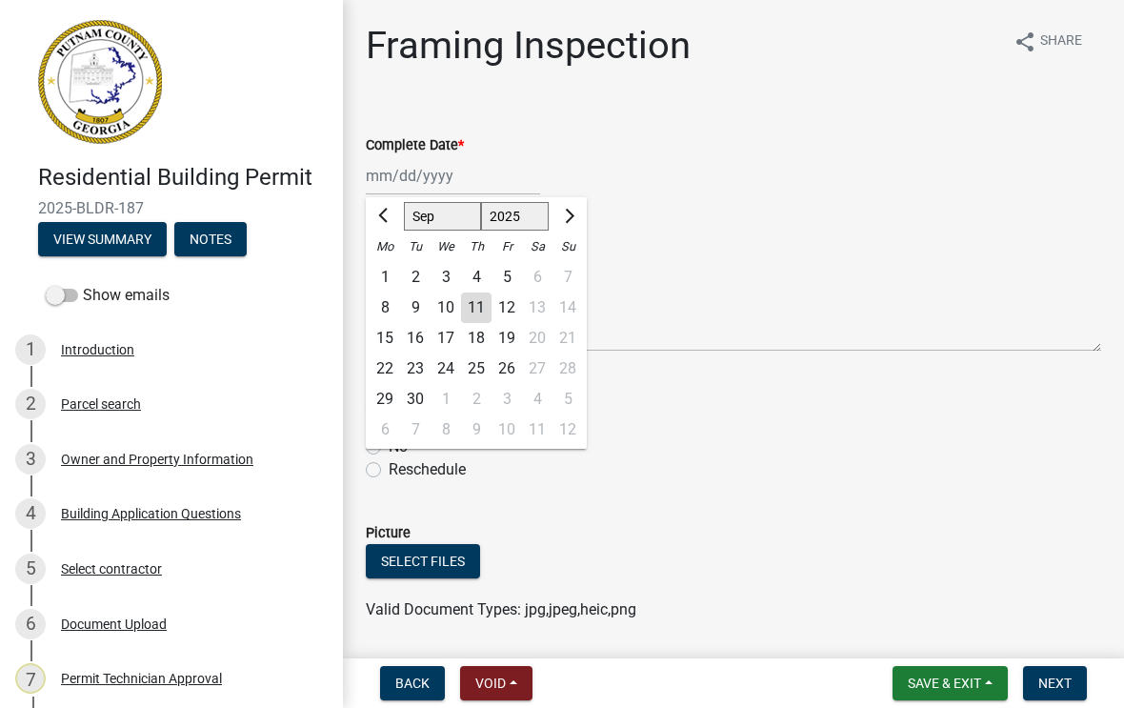
click at [479, 303] on div "11" at bounding box center [476, 307] width 30 height 30
type input "[DATE]"
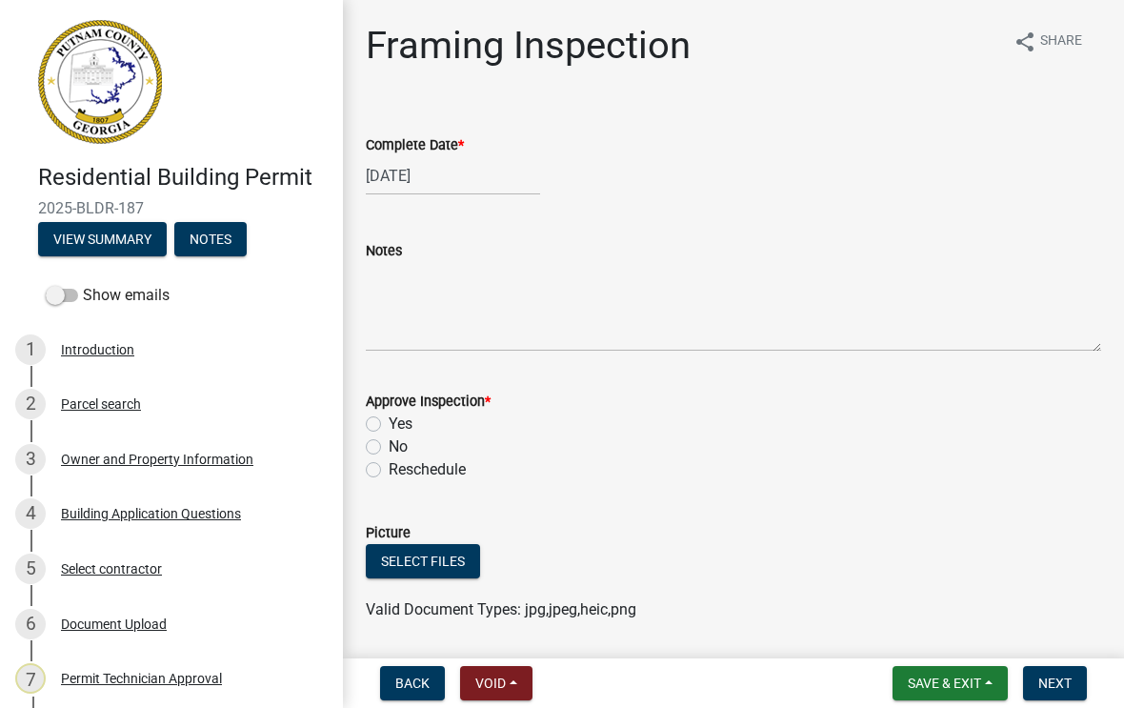
click at [389, 439] on label "No" at bounding box center [398, 446] width 19 height 23
click at [389, 439] on input "No" at bounding box center [395, 441] width 12 height 12
radio input "true"
click at [389, 428] on label "Yes" at bounding box center [401, 423] width 24 height 23
click at [389, 425] on input "Yes" at bounding box center [395, 418] width 12 height 12
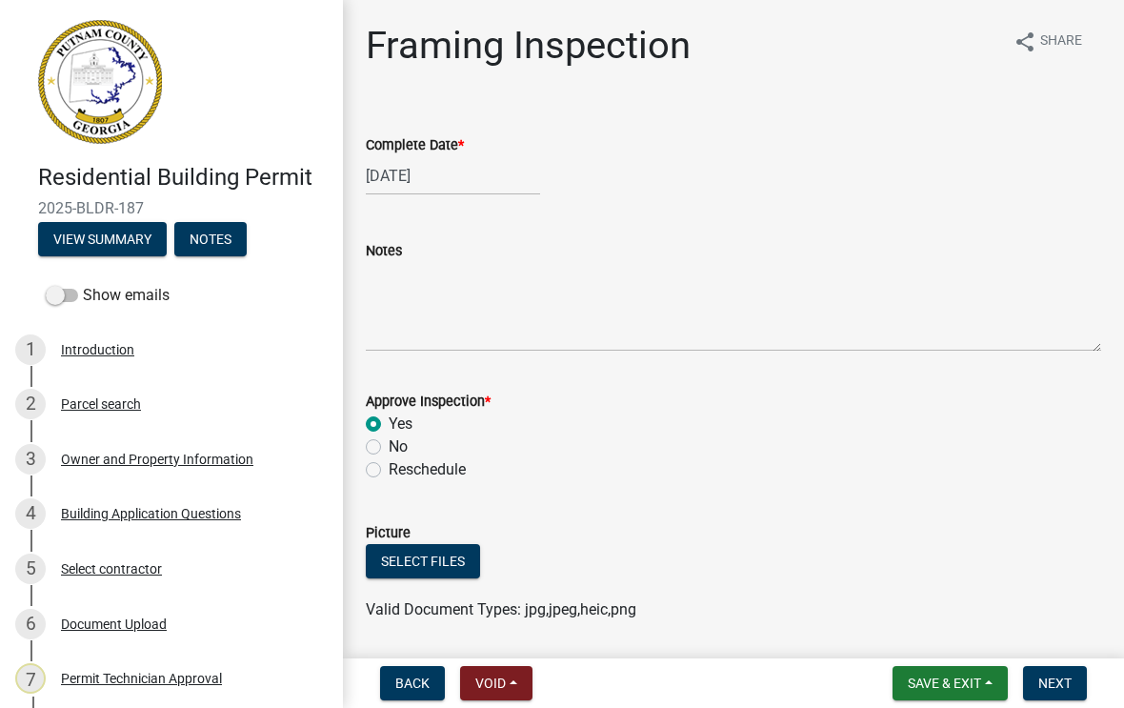
radio input "true"
click at [1067, 688] on span "Next" at bounding box center [1054, 682] width 33 height 15
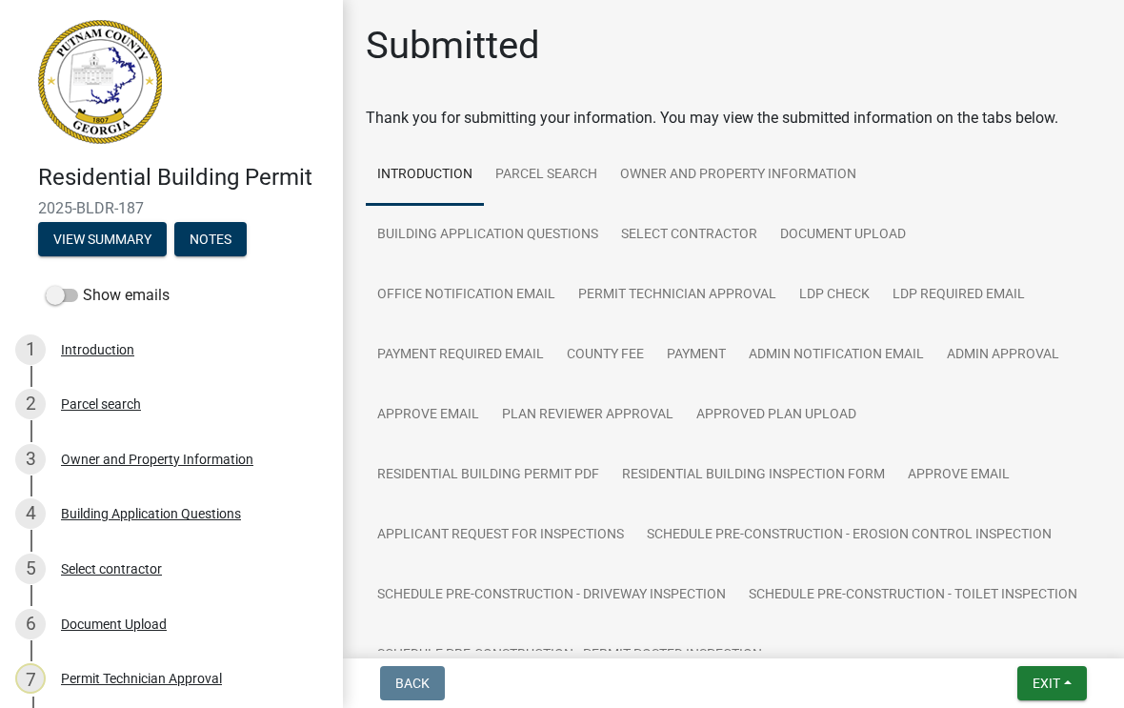
click at [1048, 671] on button "Exit" at bounding box center [1052, 683] width 70 height 34
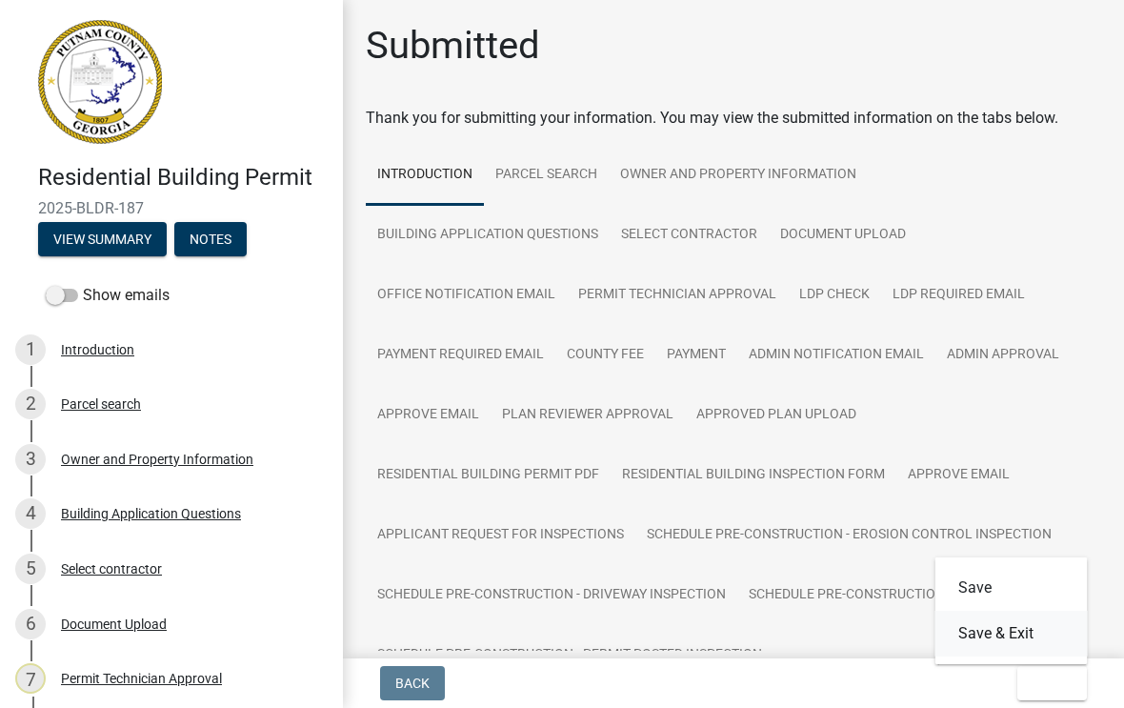
click at [1022, 622] on button "Save & Exit" at bounding box center [1011, 633] width 152 height 46
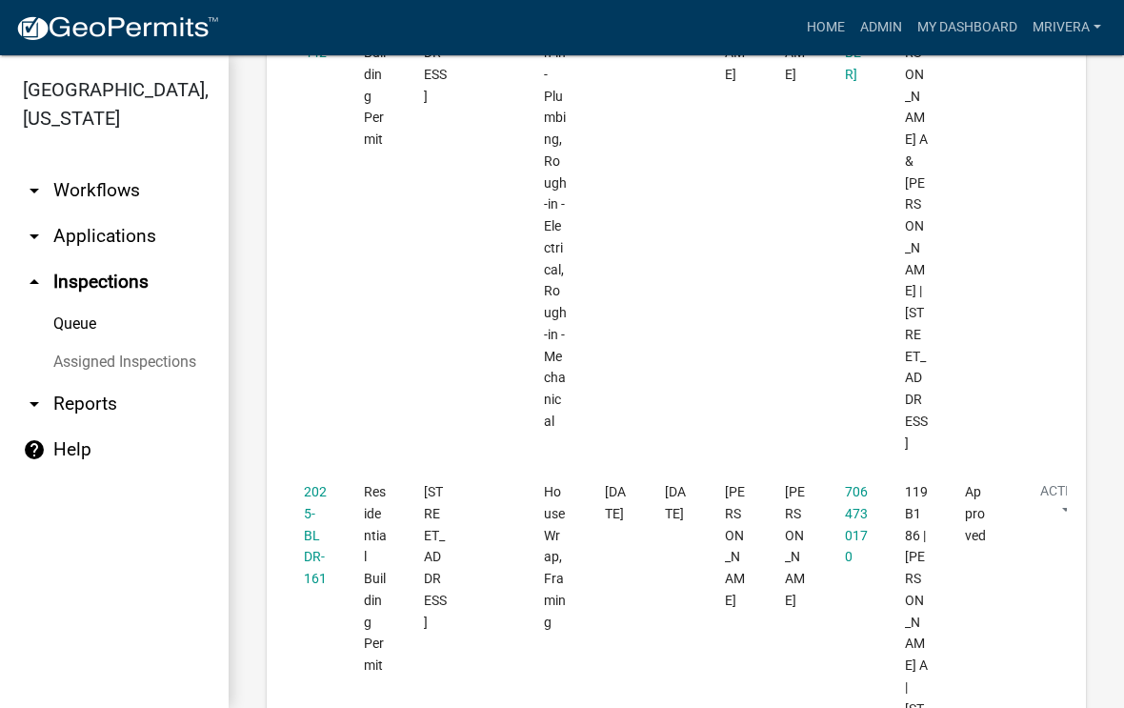
scroll to position [3420, 0]
